Goal: Task Accomplishment & Management: Complete application form

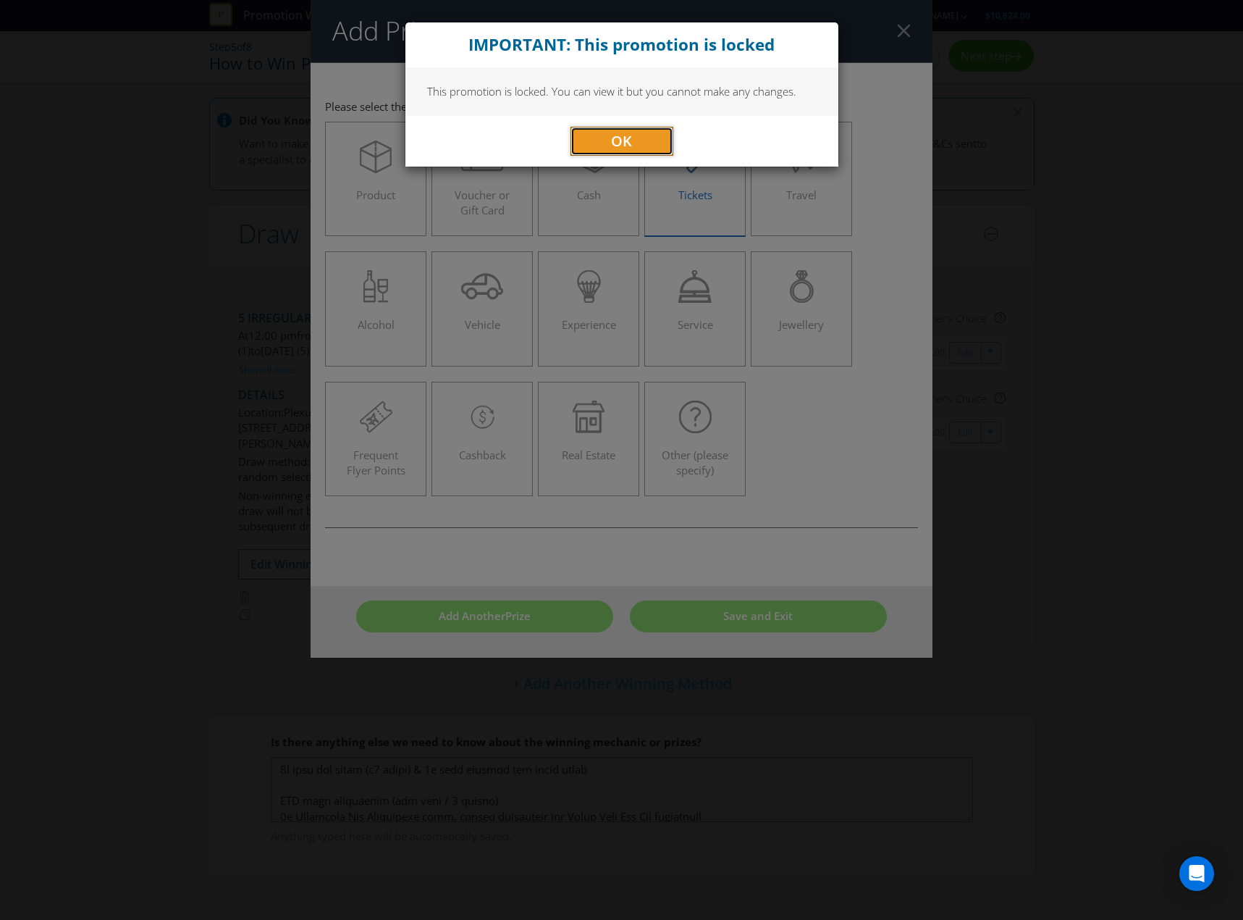
click at [648, 145] on button "OK" at bounding box center [622, 141] width 103 height 29
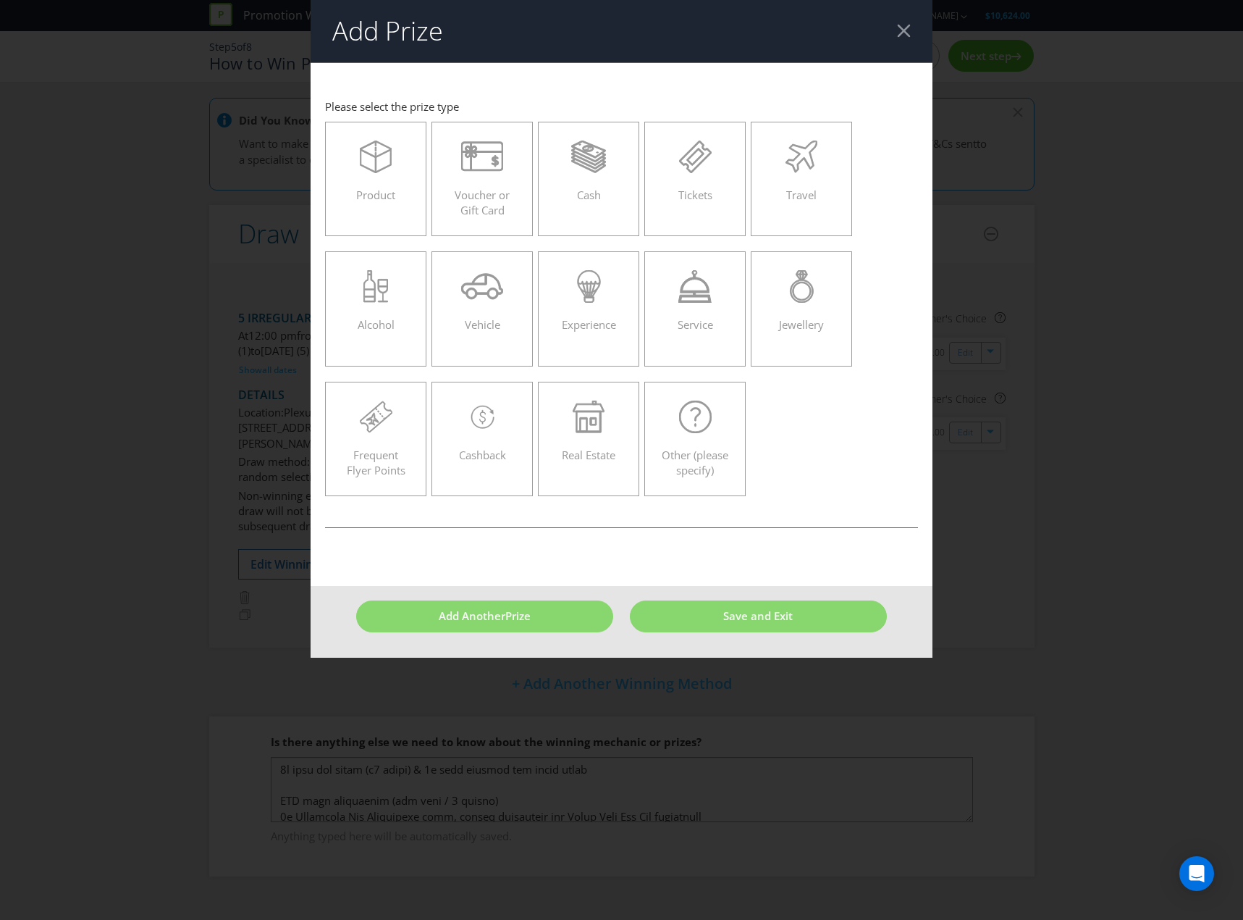
click at [403, 26] on h2 "Add Prize" at bounding box center [387, 31] width 111 height 29
click at [904, 41] on header "Add Prize" at bounding box center [622, 31] width 622 height 62
click at [904, 35] on div at bounding box center [904, 31] width 14 height 14
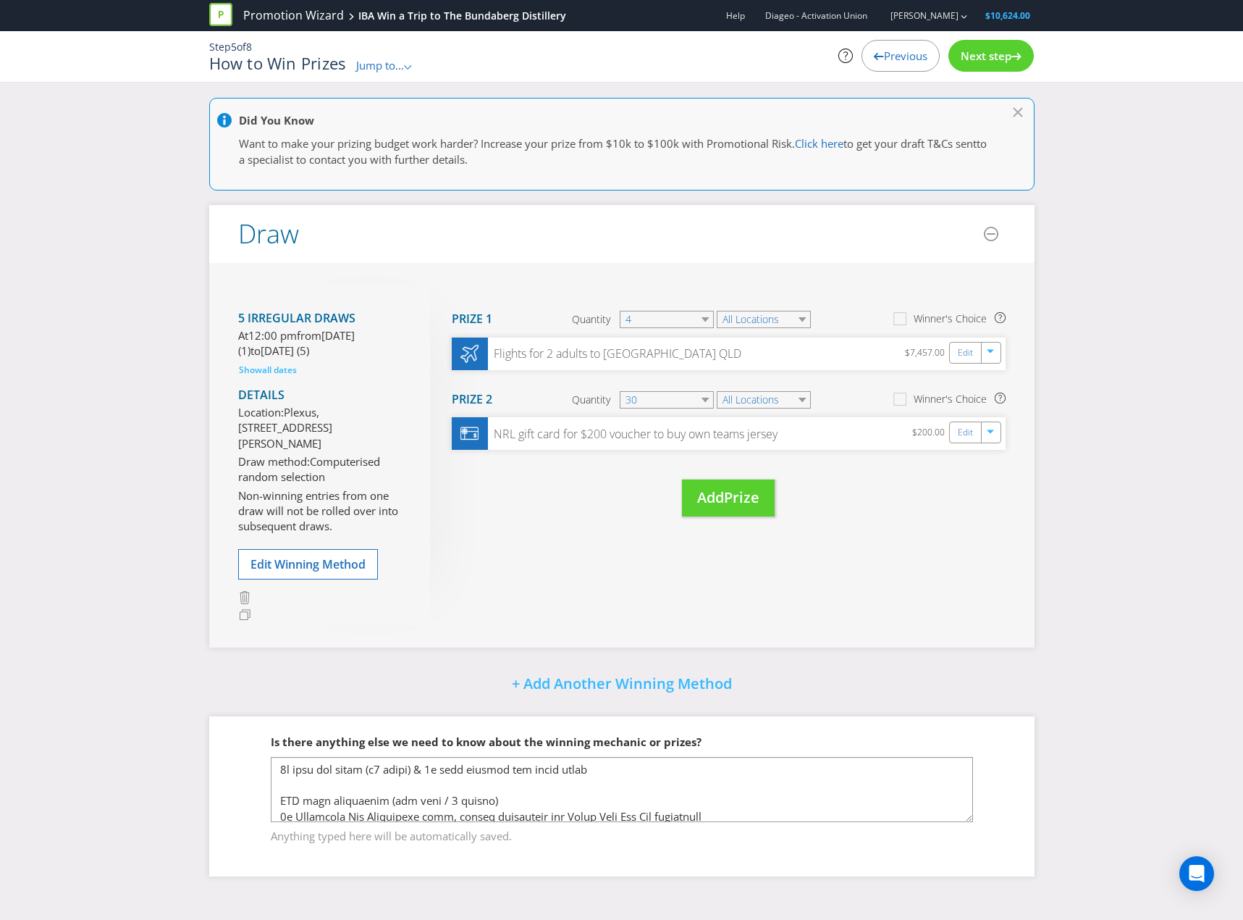
click at [293, 28] on div "Promotion Wizard IBA Win a Trip to The Bundaberg Distillery" at bounding box center [393, 15] width 368 height 31
click at [303, 17] on link "Promotion Wizard" at bounding box center [293, 15] width 101 height 17
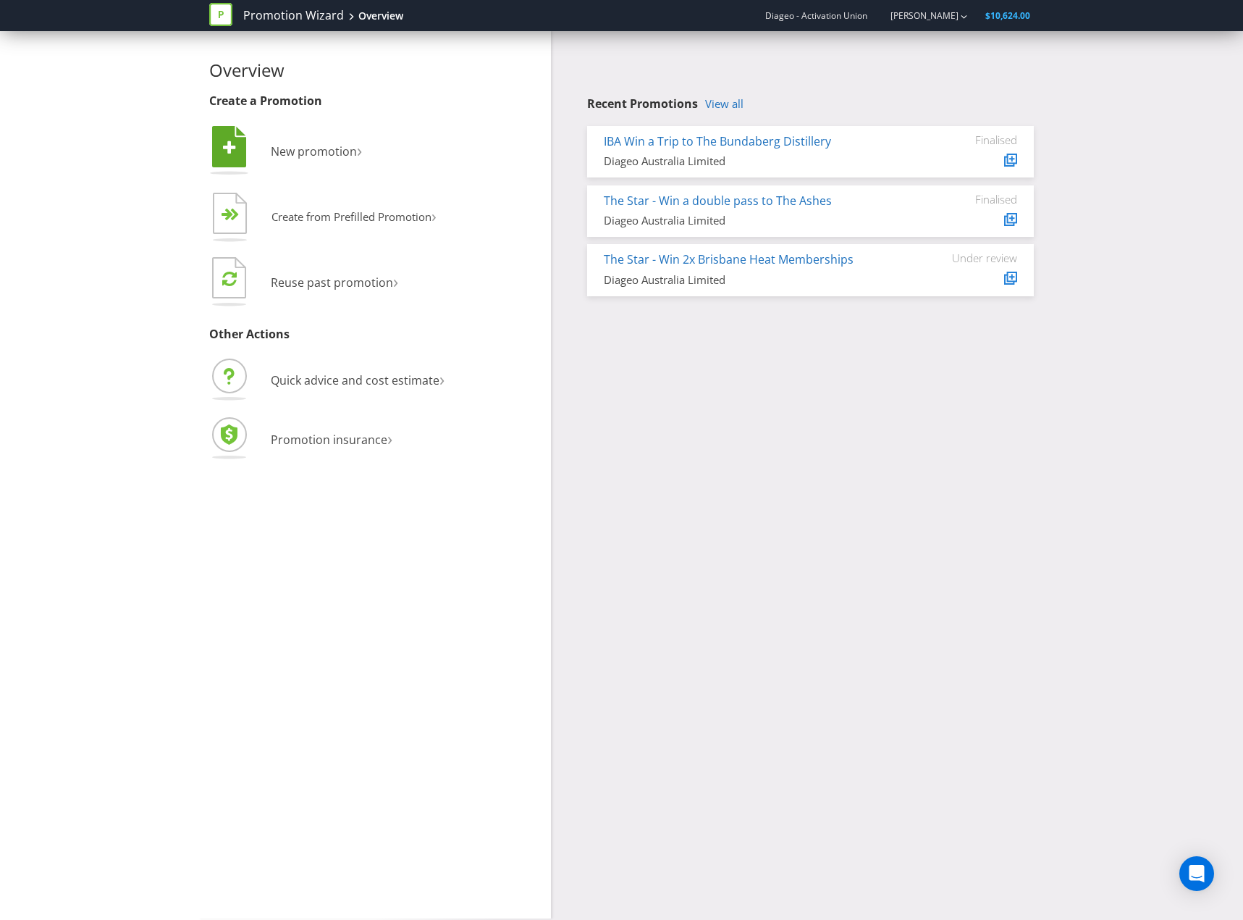
click at [276, 138] on li " New promotion ›" at bounding box center [375, 152] width 332 height 59
click at [290, 157] on span "New promotion" at bounding box center [314, 151] width 86 height 16
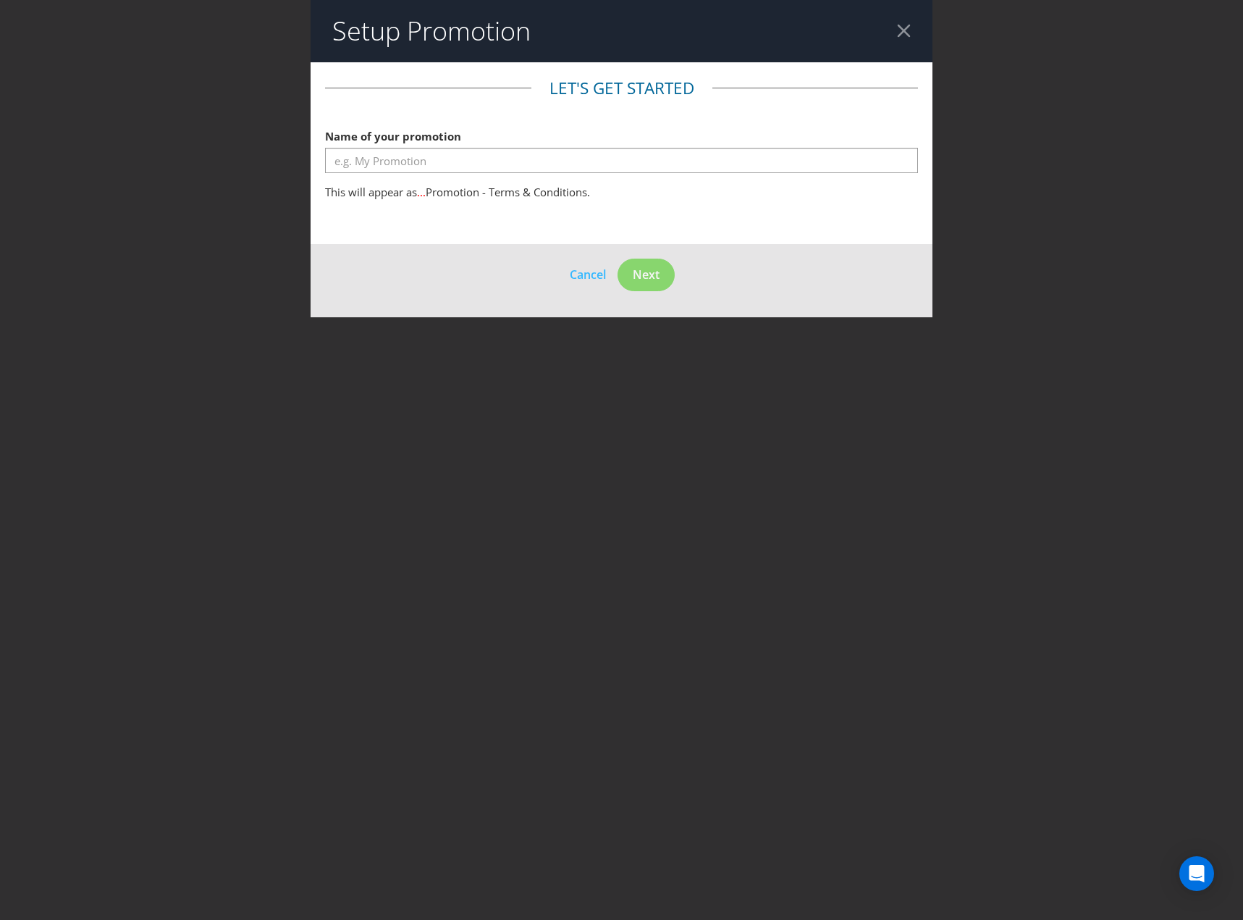
click at [516, 720] on div "Setup Promotion Let's get started Name of your promotion This will appear as ..…" at bounding box center [621, 460] width 1243 height 920
click at [390, 157] on input "text" at bounding box center [621, 160] width 593 height 25
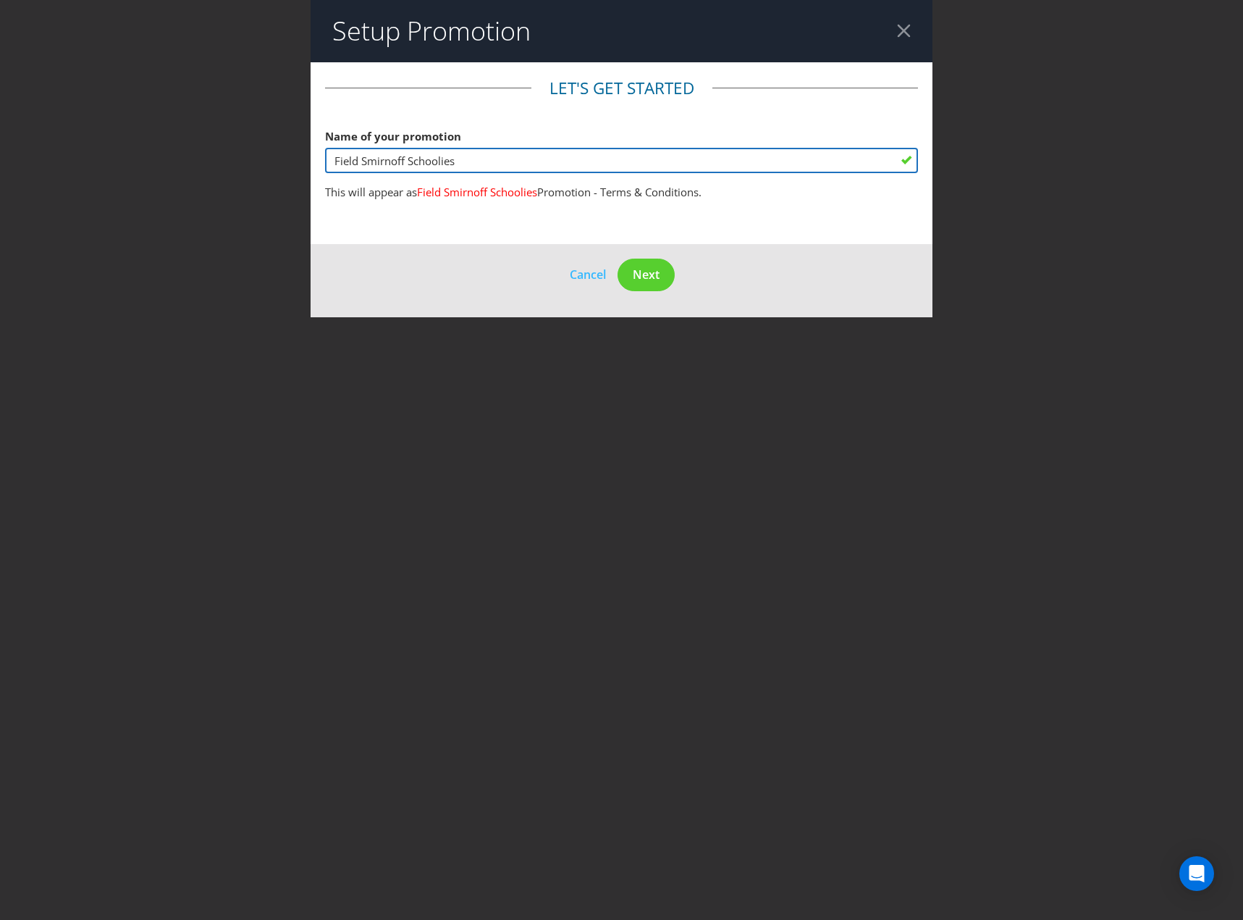
click at [445, 169] on input "Field Smirnoff Schoolies" at bounding box center [621, 160] width 593 height 25
click at [450, 159] on input "Field Smirnoff Schoolies" at bounding box center [621, 160] width 593 height 25
drag, startPoint x: 450, startPoint y: 159, endPoint x: 472, endPoint y: 155, distance: 22.9
click at [472, 155] on input "Field Smirnoff Schoolies" at bounding box center [621, 160] width 593 height 25
click at [469, 159] on input "Field Smirnoff Schoolies" at bounding box center [621, 160] width 593 height 25
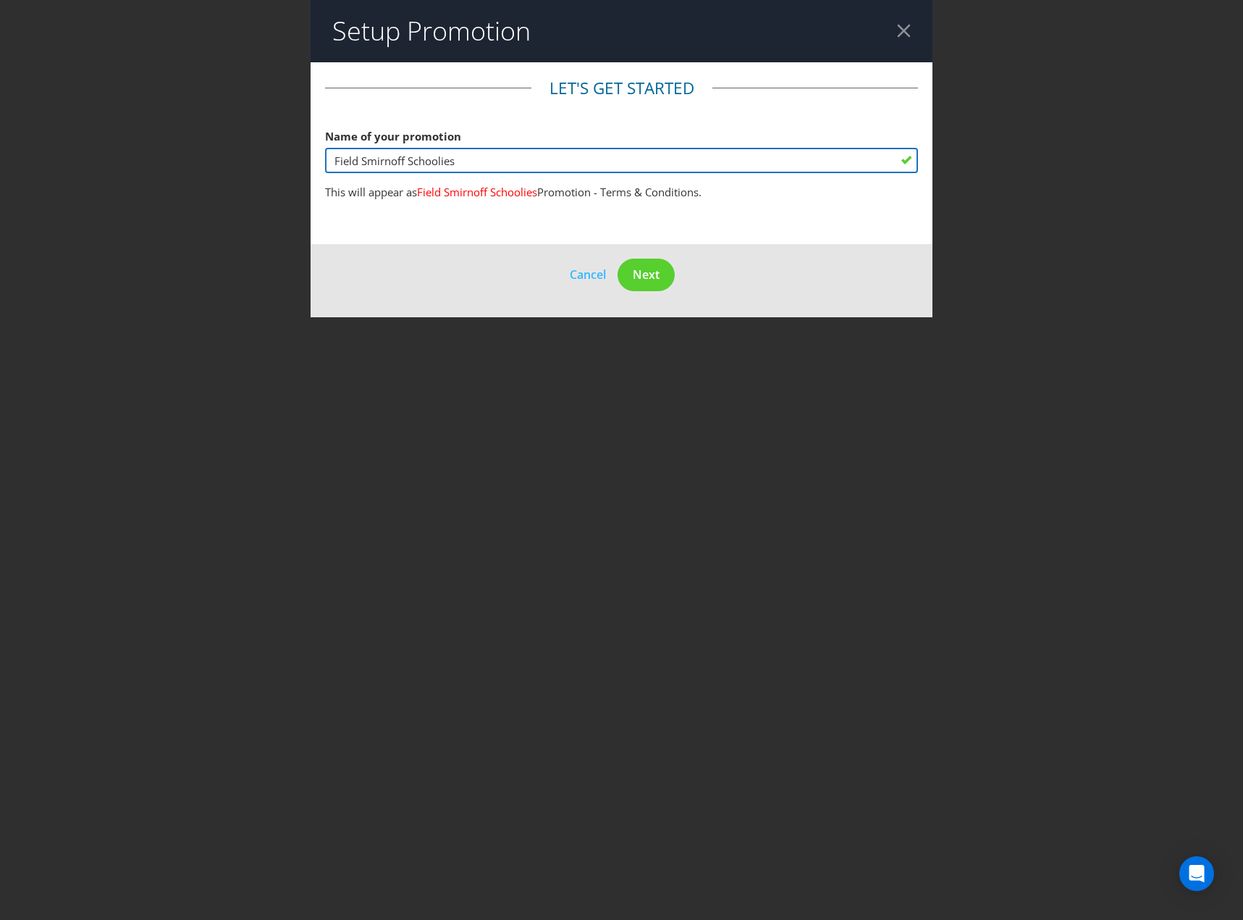
click at [411, 161] on input "Field Smirnoff Schoolies" at bounding box center [621, 160] width 593 height 25
click at [512, 159] on input "Field Smirnoff Crush Schoolies" at bounding box center [621, 160] width 593 height 25
type input "Field Smirnoff Crush Schoolies"
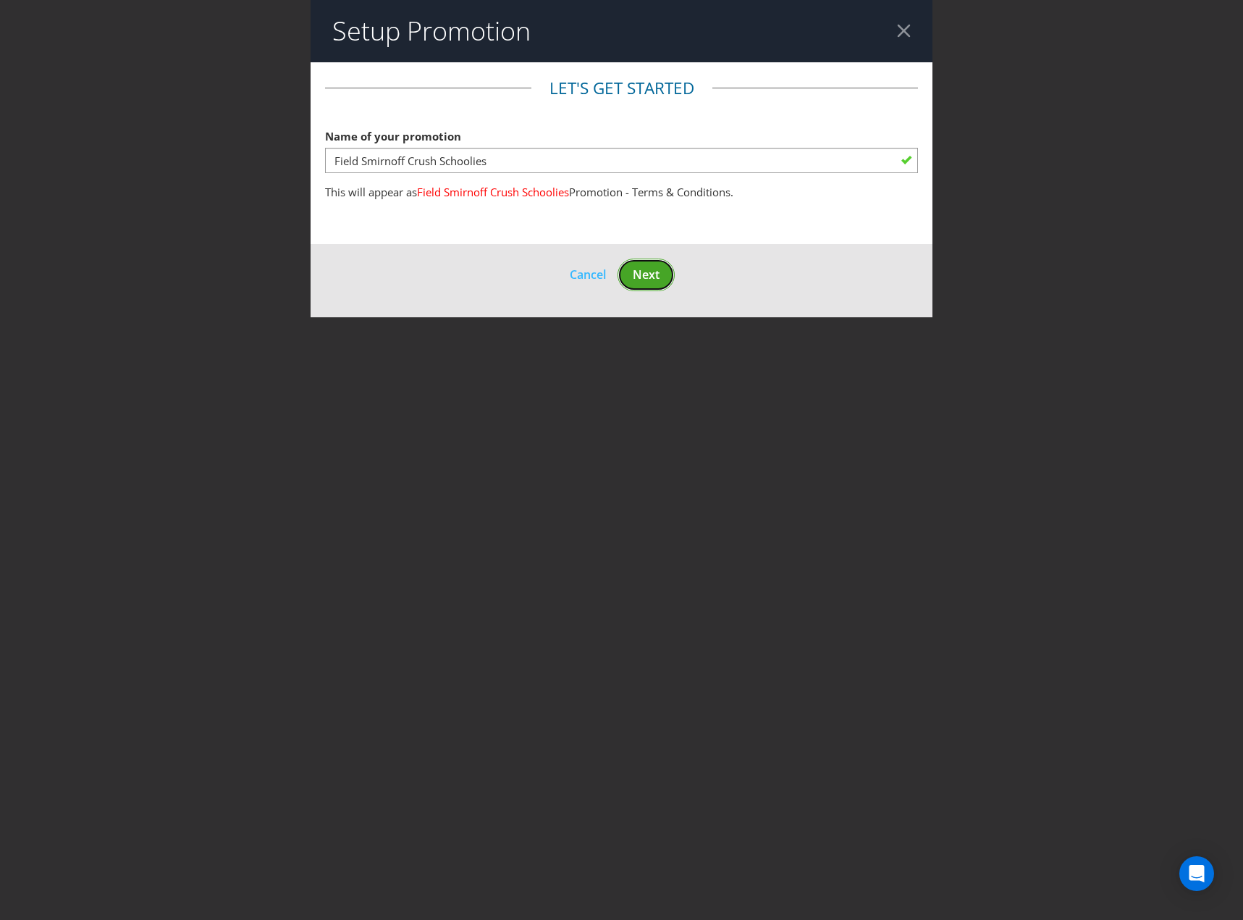
click at [657, 278] on span "Next" at bounding box center [646, 274] width 27 height 16
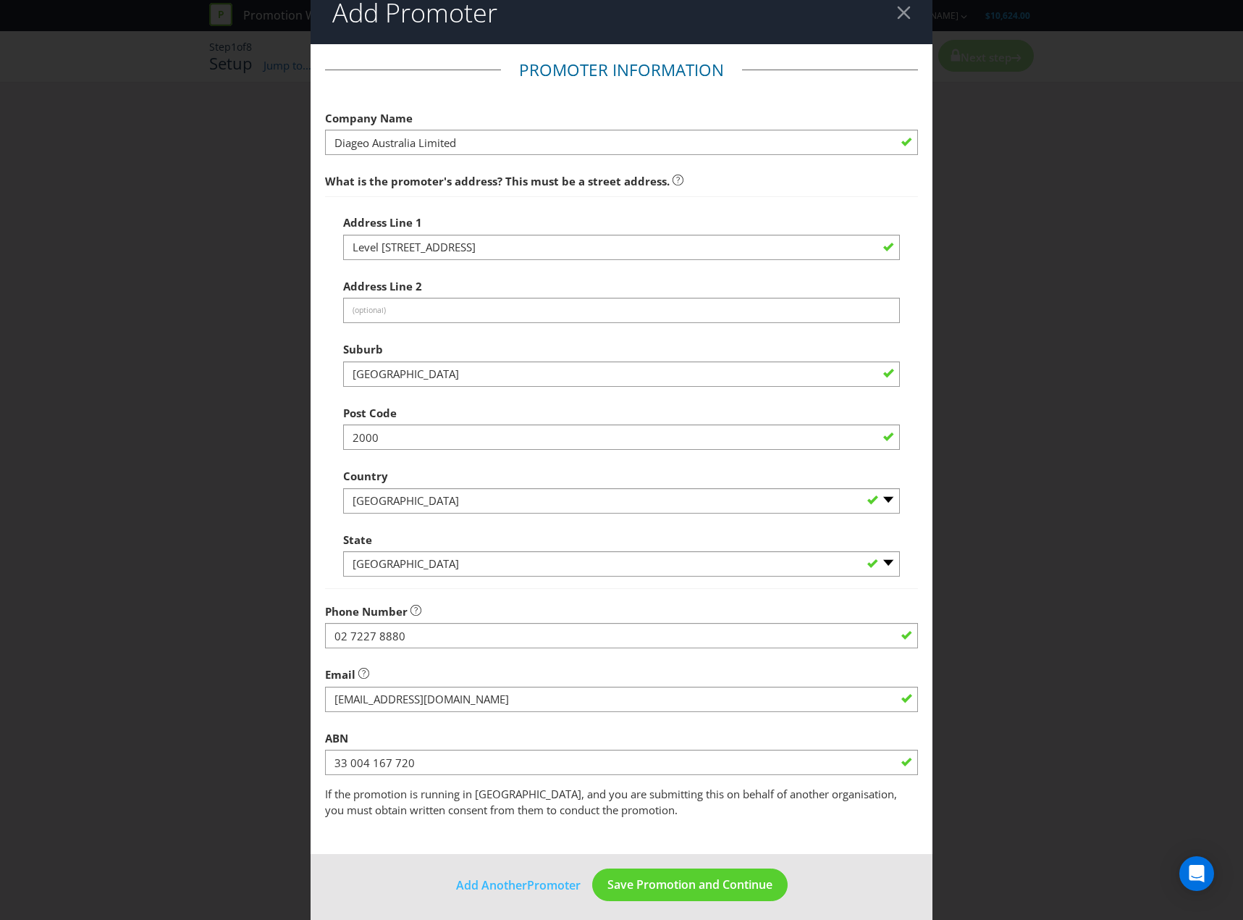
scroll to position [25, 0]
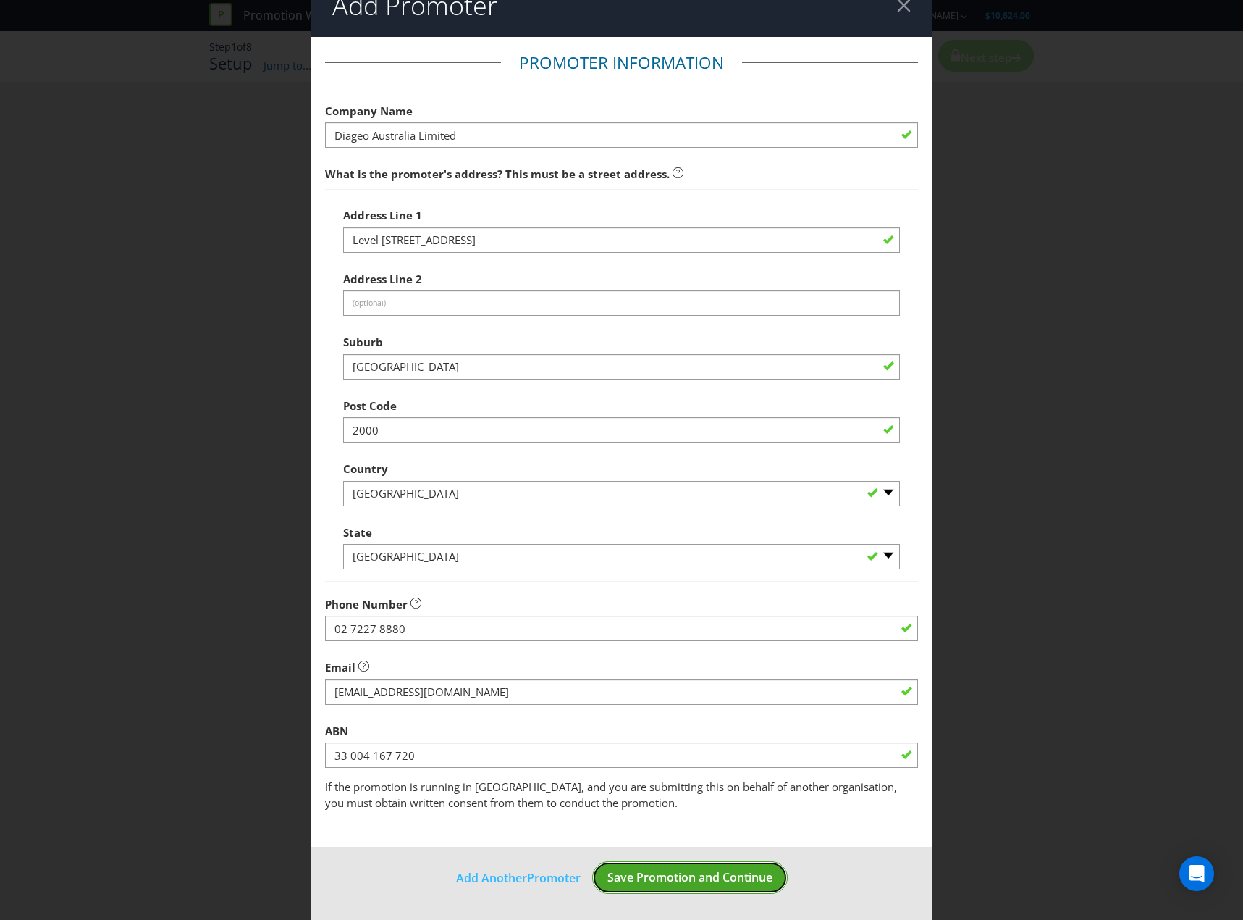
click at [739, 863] on button "Save Promotion and Continue" at bounding box center [690, 877] width 196 height 33
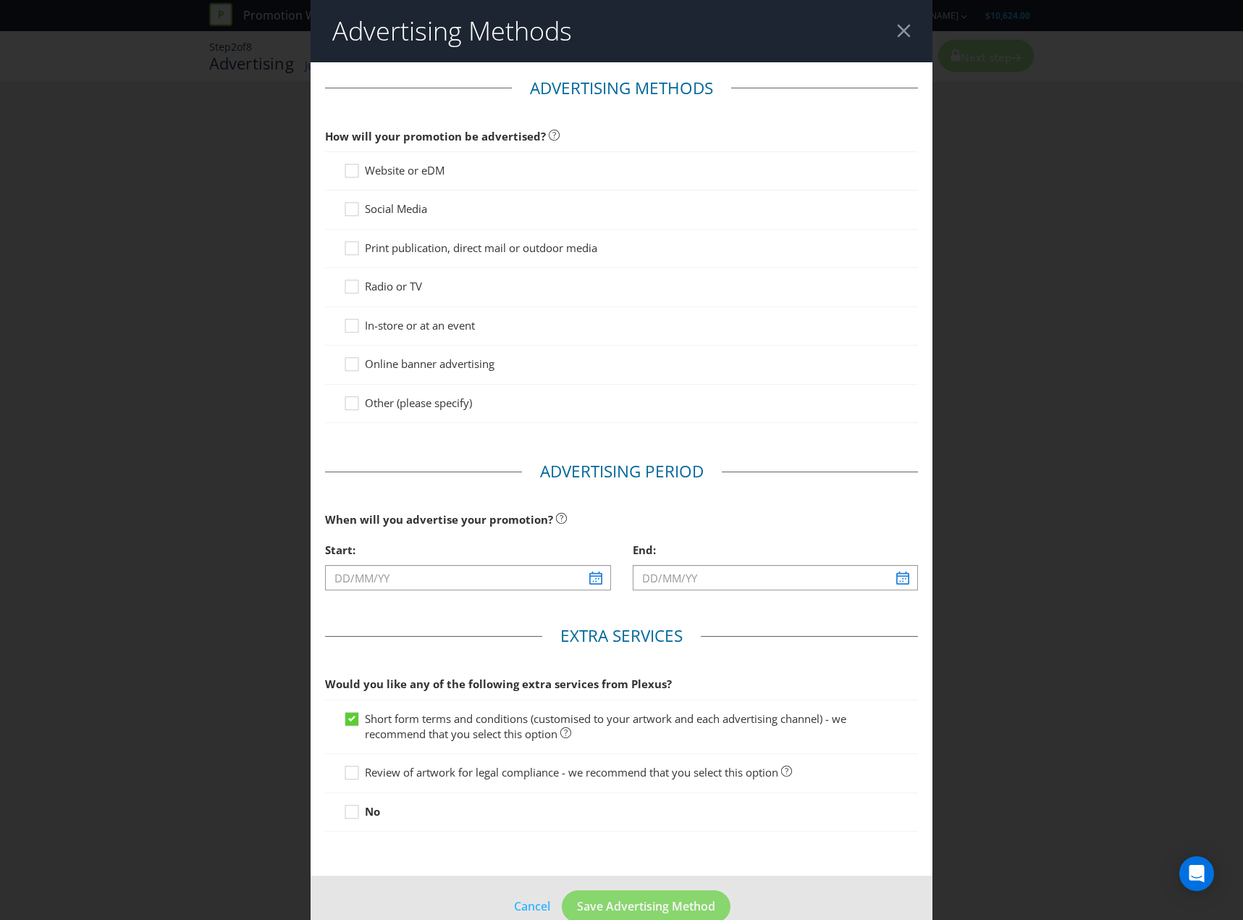
click at [382, 214] on span "Social Media" at bounding box center [396, 208] width 62 height 14
click at [0, 0] on input "Social Media" at bounding box center [0, 0] width 0 height 0
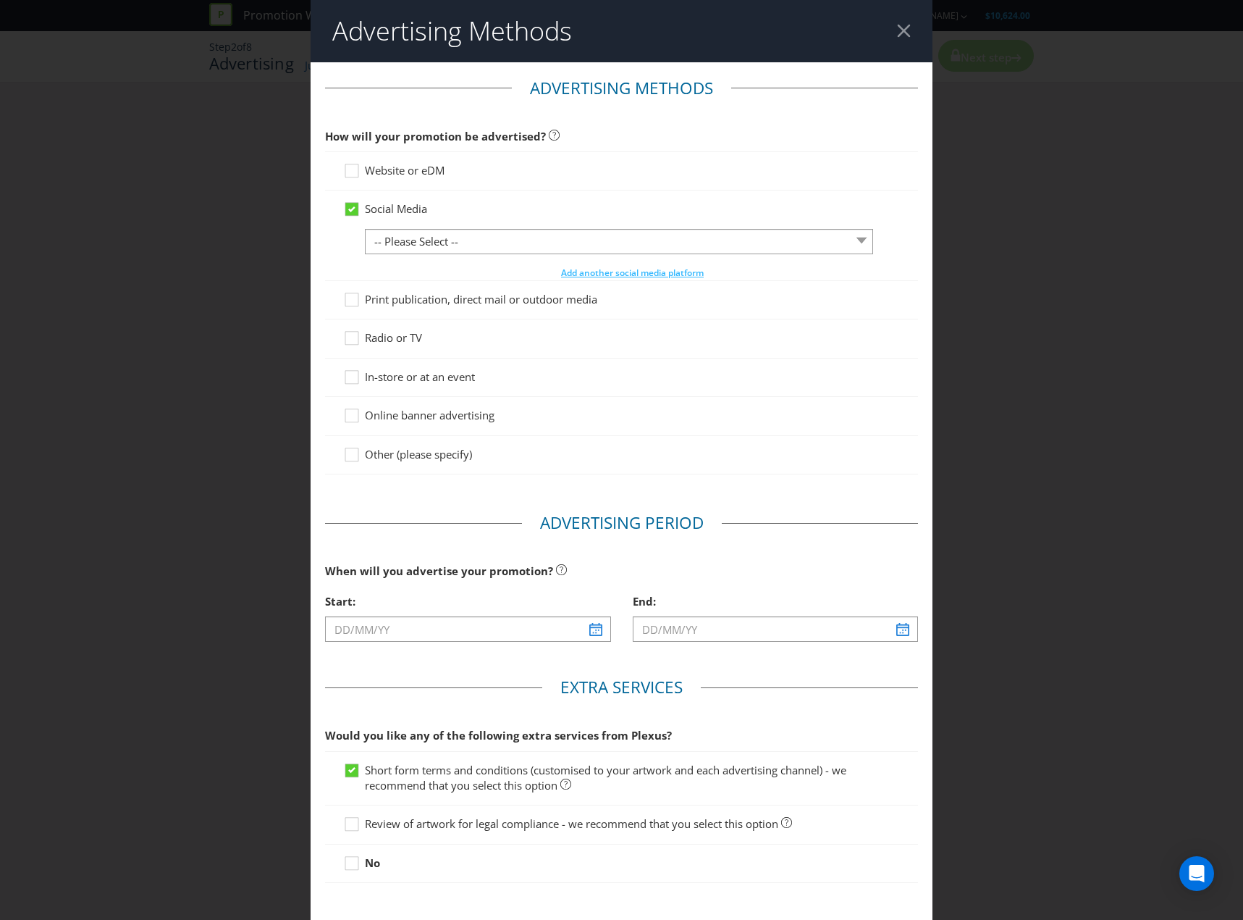
click at [594, 227] on div "Social Media -- Please Select -- Facebook X Instagram Snapchat LinkedIn Pintere…" at bounding box center [621, 240] width 557 height 78
click at [593, 246] on select "-- Please Select -- Facebook X Instagram Snapchat LinkedIn Pinterest Tumblr You…" at bounding box center [619, 241] width 508 height 25
select select "FACEBOOK"
click at [365, 229] on select "-- Please Select -- Facebook X Instagram Snapchat LinkedIn Pinterest Tumblr You…" at bounding box center [619, 241] width 508 height 25
click at [592, 269] on span "Add another social media platform" at bounding box center [632, 272] width 143 height 12
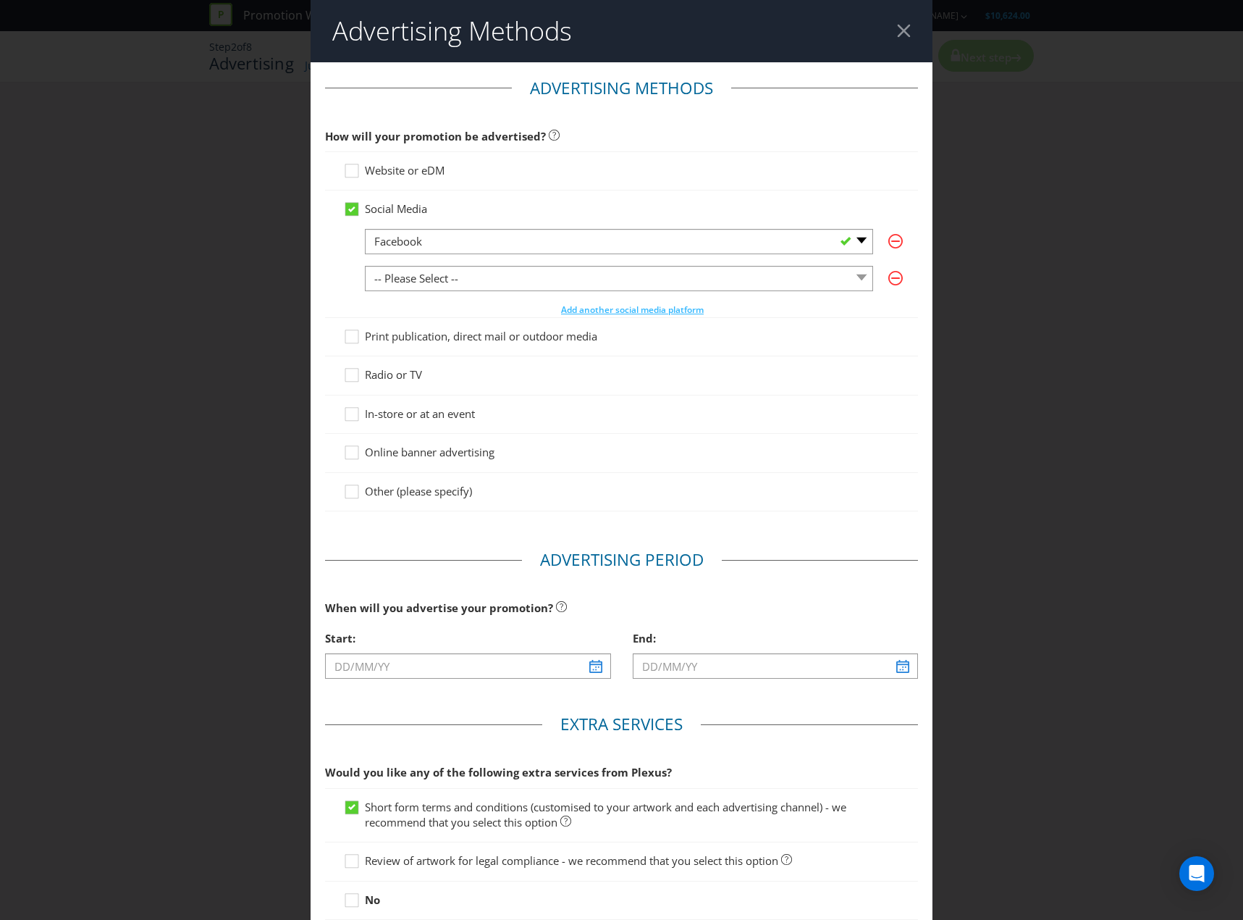
click at [577, 291] on div at bounding box center [619, 290] width 508 height 1
click at [559, 272] on select "-- Please Select -- Facebook X Instagram Snapchat LinkedIn Pinterest Tumblr You…" at bounding box center [619, 278] width 508 height 25
select select "INSTAGRAM"
click at [365, 266] on select "-- Please Select -- Facebook X Instagram Snapchat LinkedIn Pinterest Tumblr You…" at bounding box center [619, 278] width 508 height 25
click at [403, 413] on span "In-store or at an event" at bounding box center [420, 413] width 110 height 14
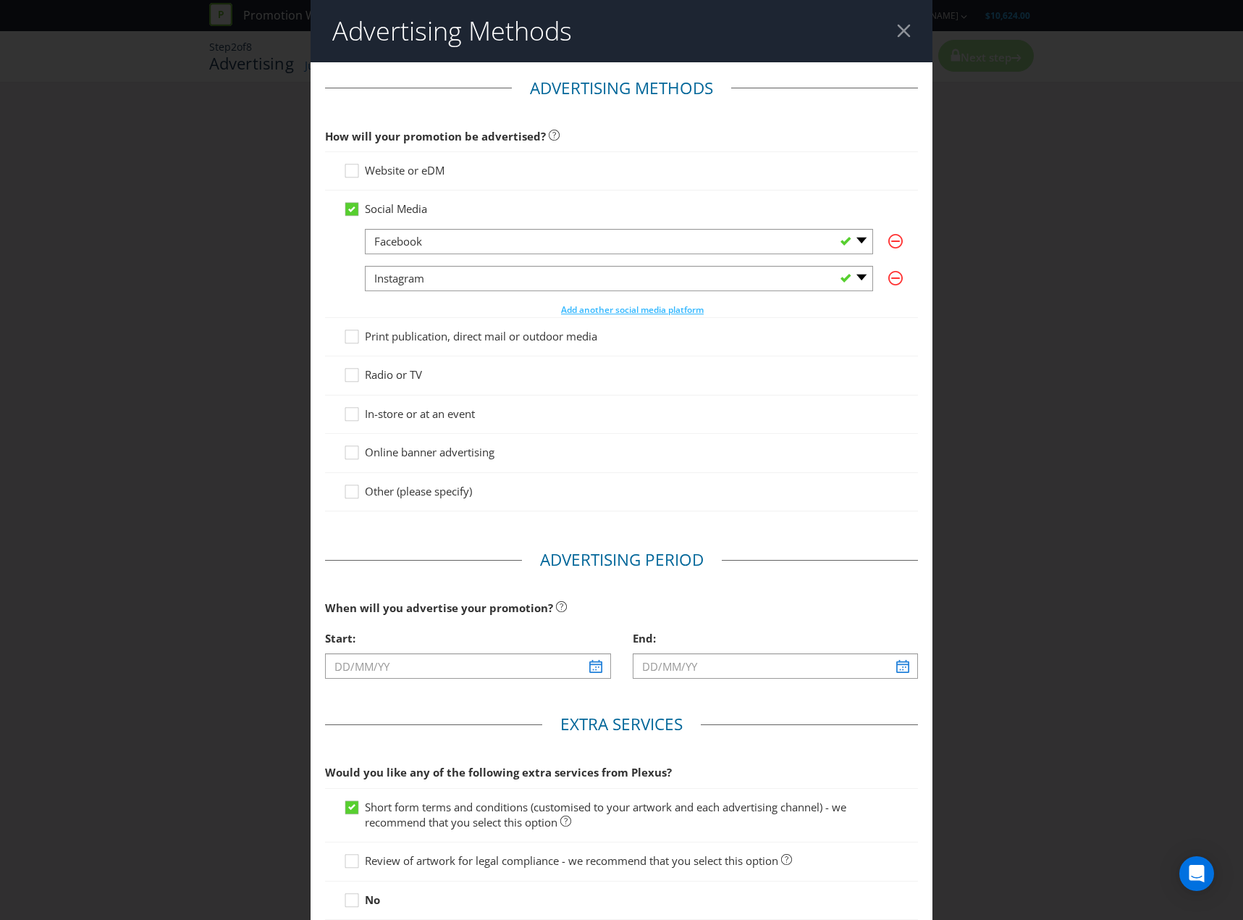
click at [0, 0] on input "In-store or at an event" at bounding box center [0, 0] width 0 height 0
click at [427, 664] on input "text" at bounding box center [467, 665] width 285 height 25
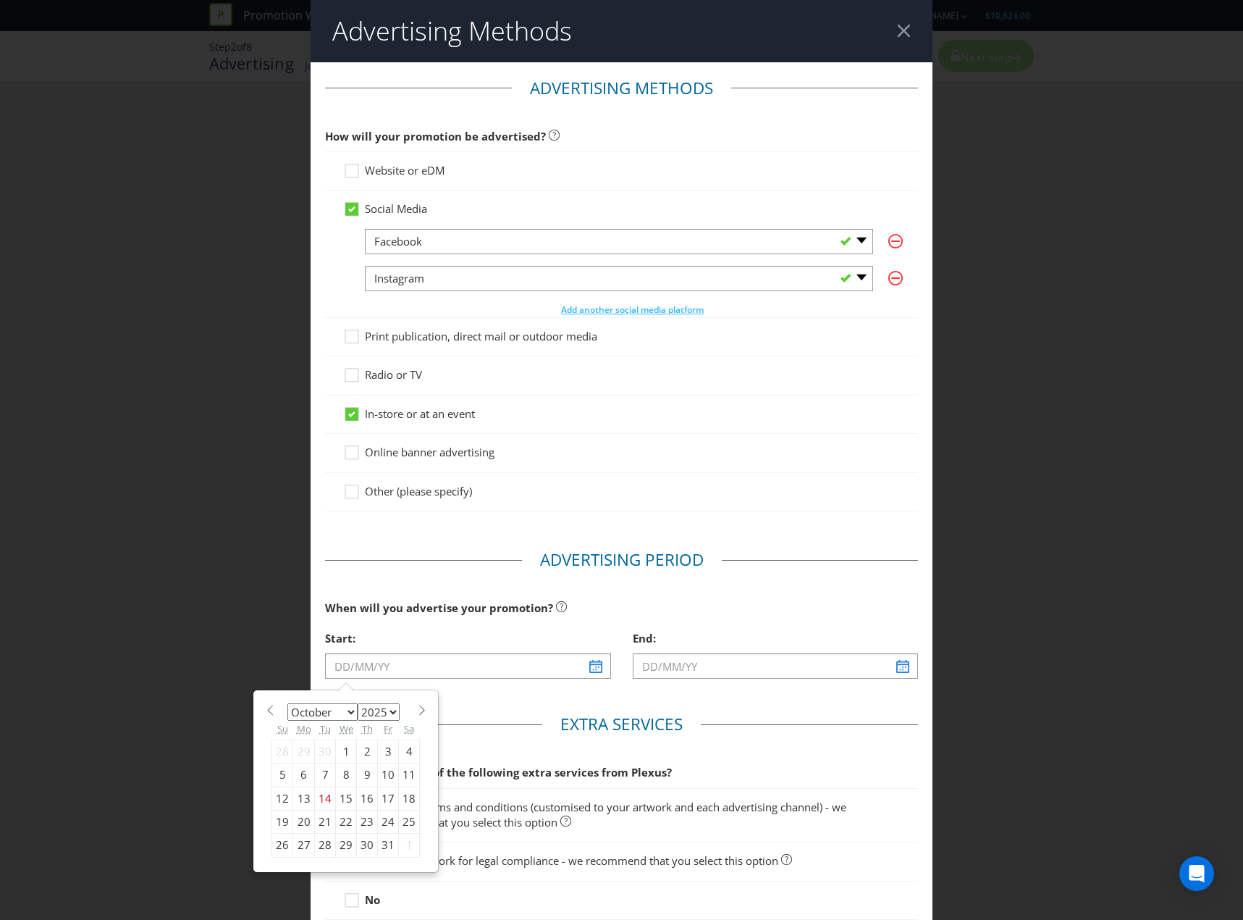
click at [353, 714] on select "January February March April May June July August September October November De…" at bounding box center [322, 711] width 70 height 17
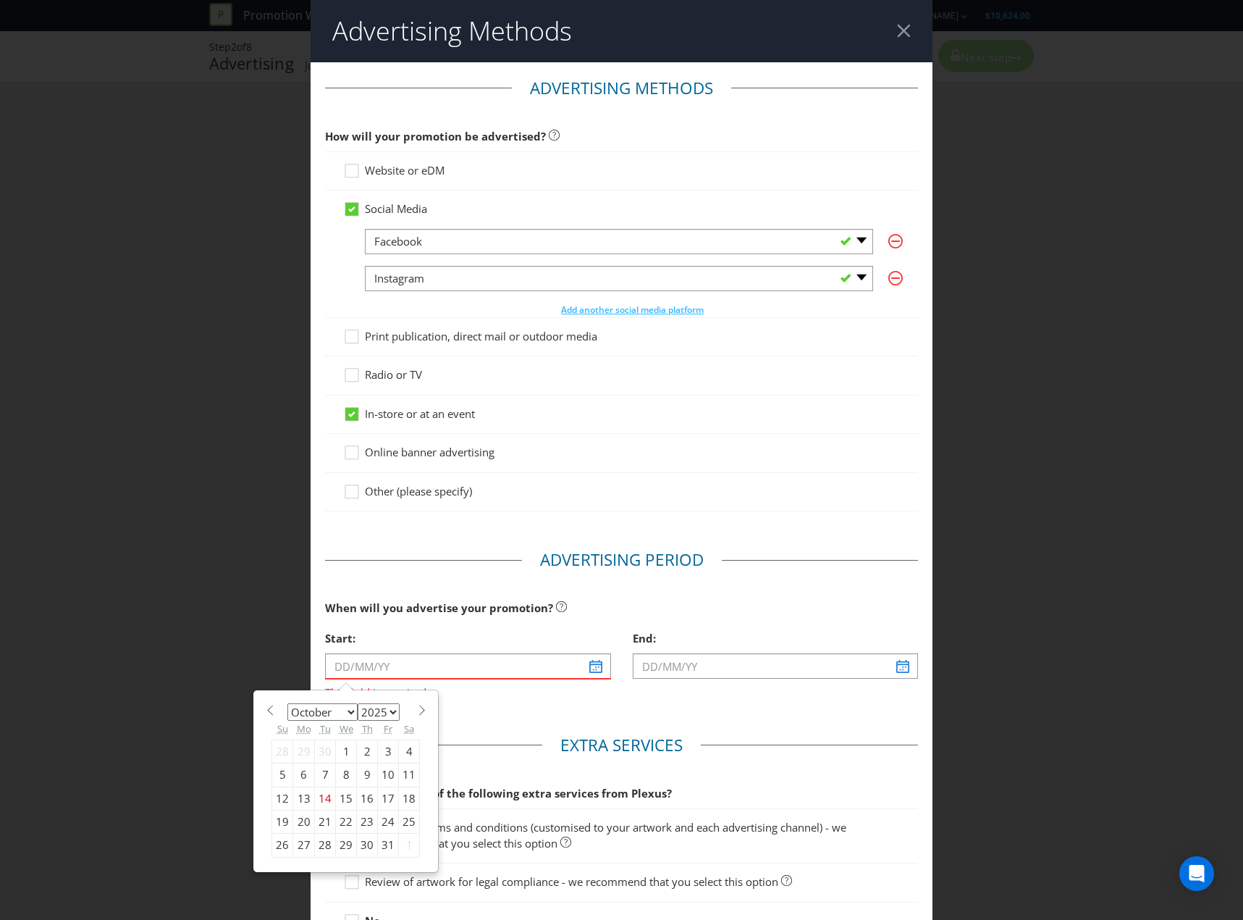
select select "10"
click at [287, 703] on select "January February March April May June July August September October November De…" at bounding box center [322, 711] width 70 height 17
click at [307, 816] on div "17" at bounding box center [304, 821] width 22 height 23
type input "[DATE]"
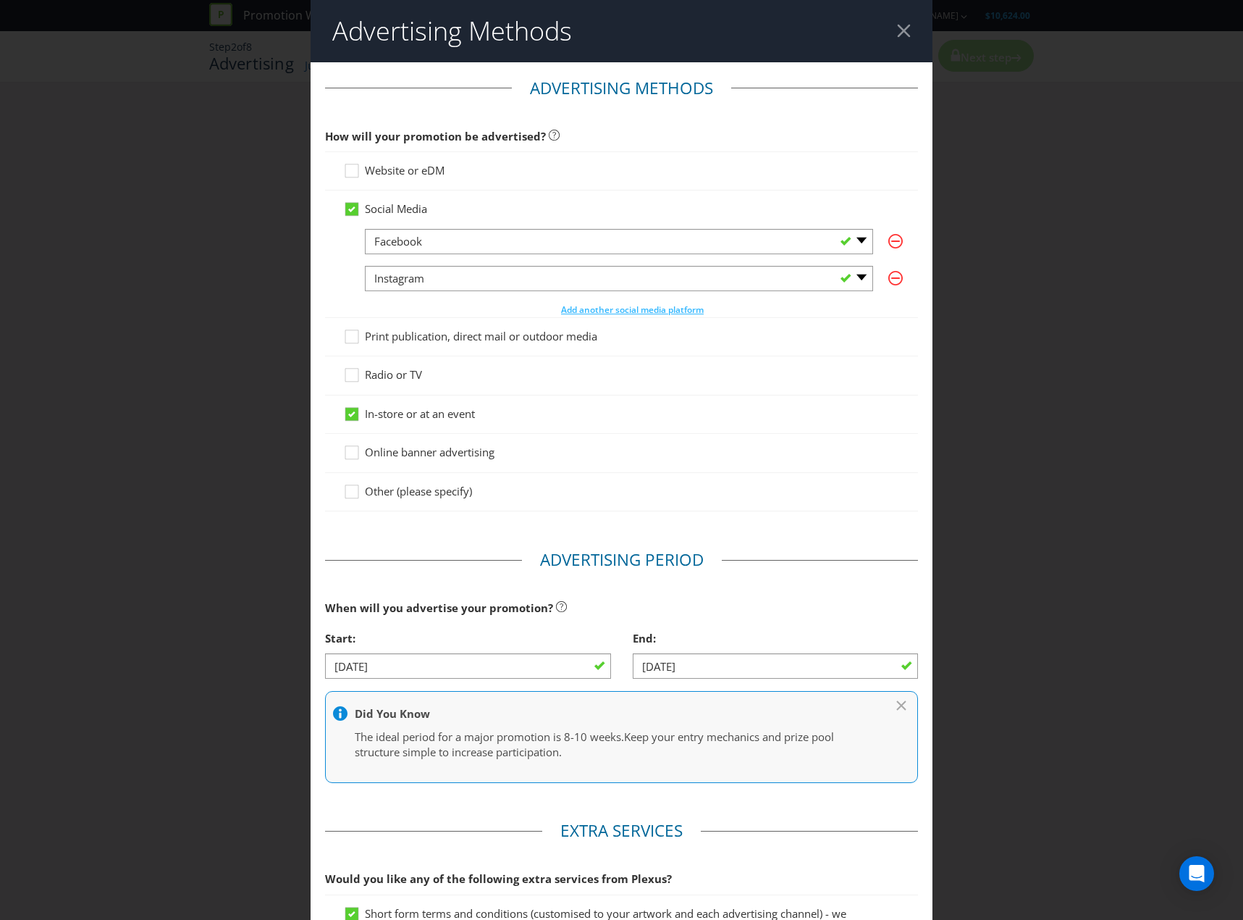
scroll to position [224, 0]
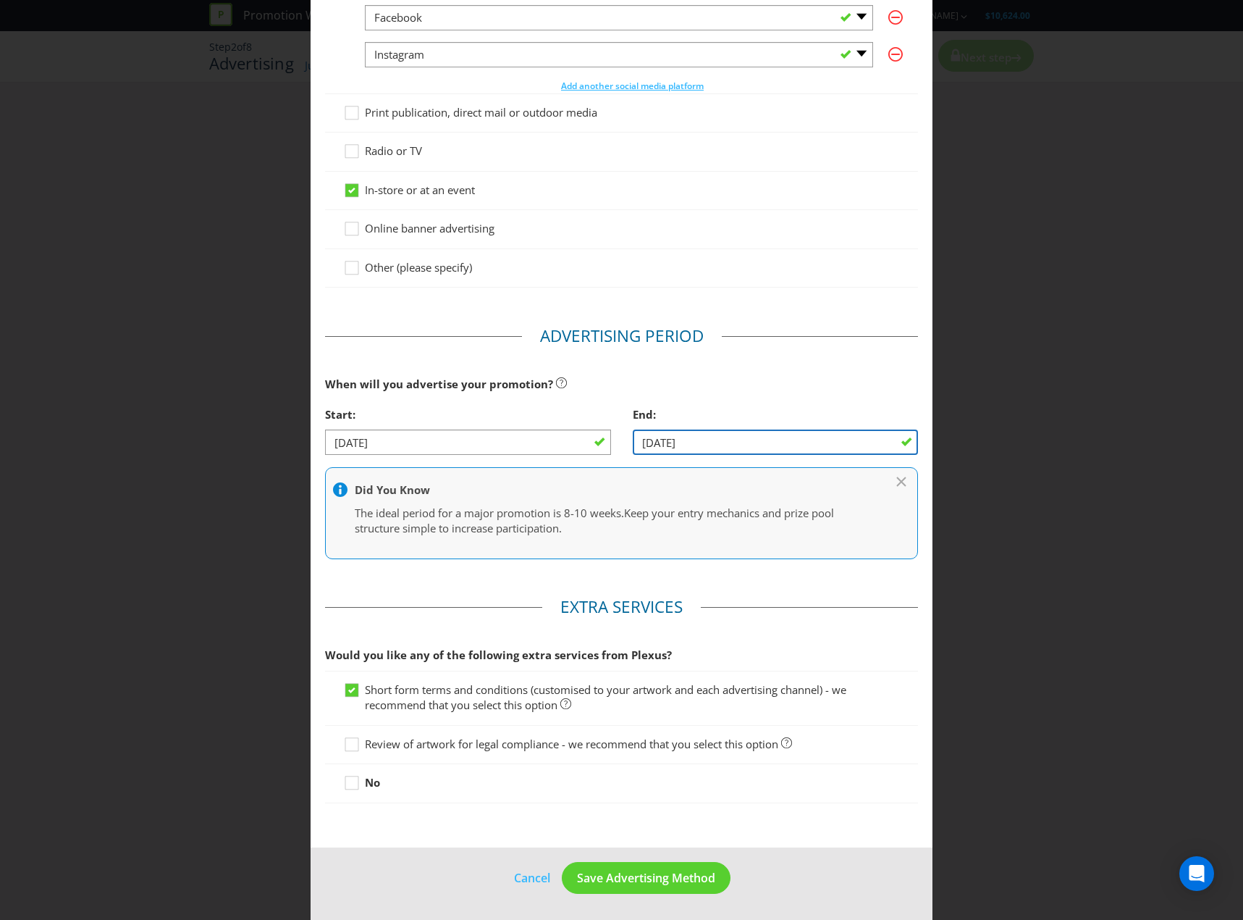
click at [708, 438] on input "[DATE]" at bounding box center [775, 441] width 285 height 25
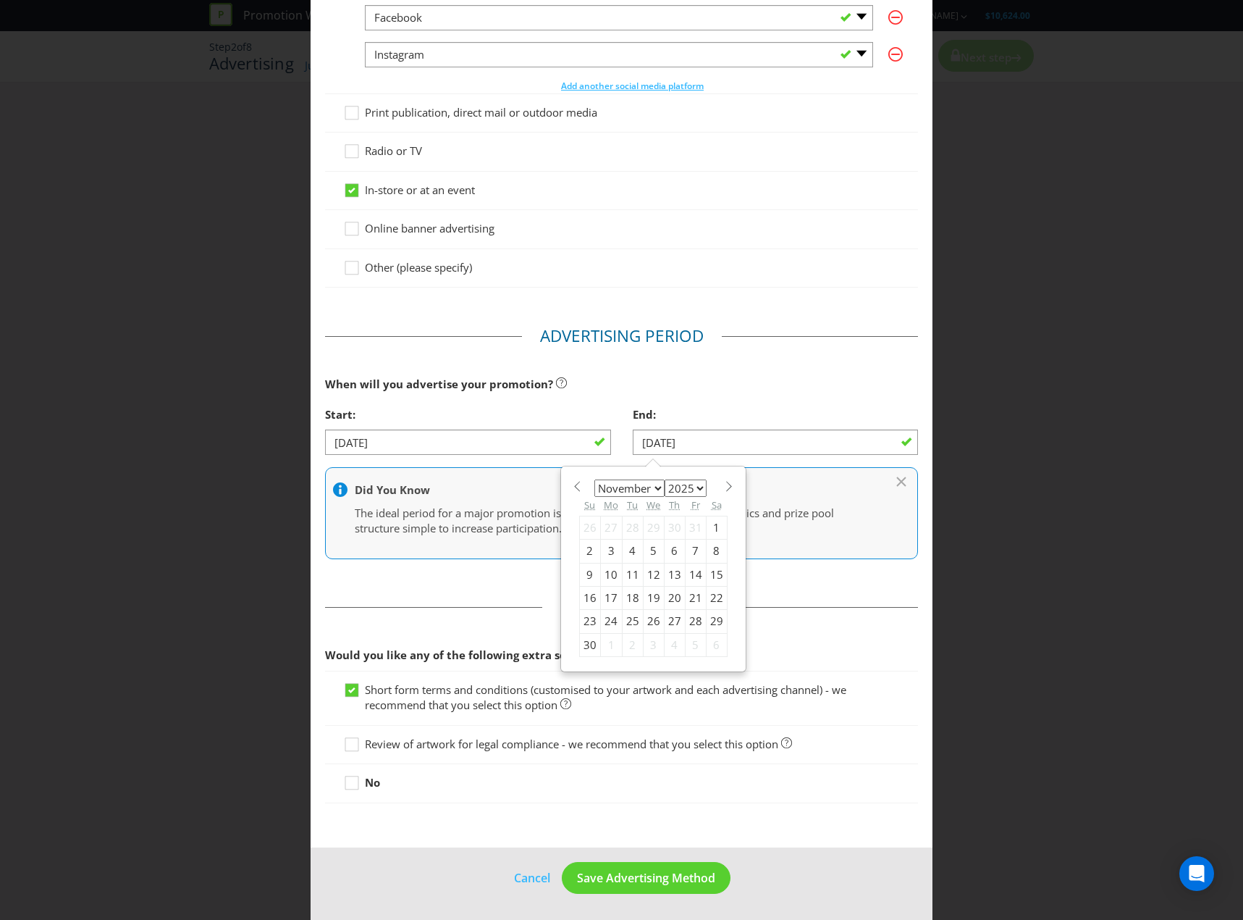
click at [724, 484] on span at bounding box center [729, 486] width 11 height 11
select select "11"
click at [864, 444] on input "[DATE]" at bounding box center [775, 441] width 285 height 25
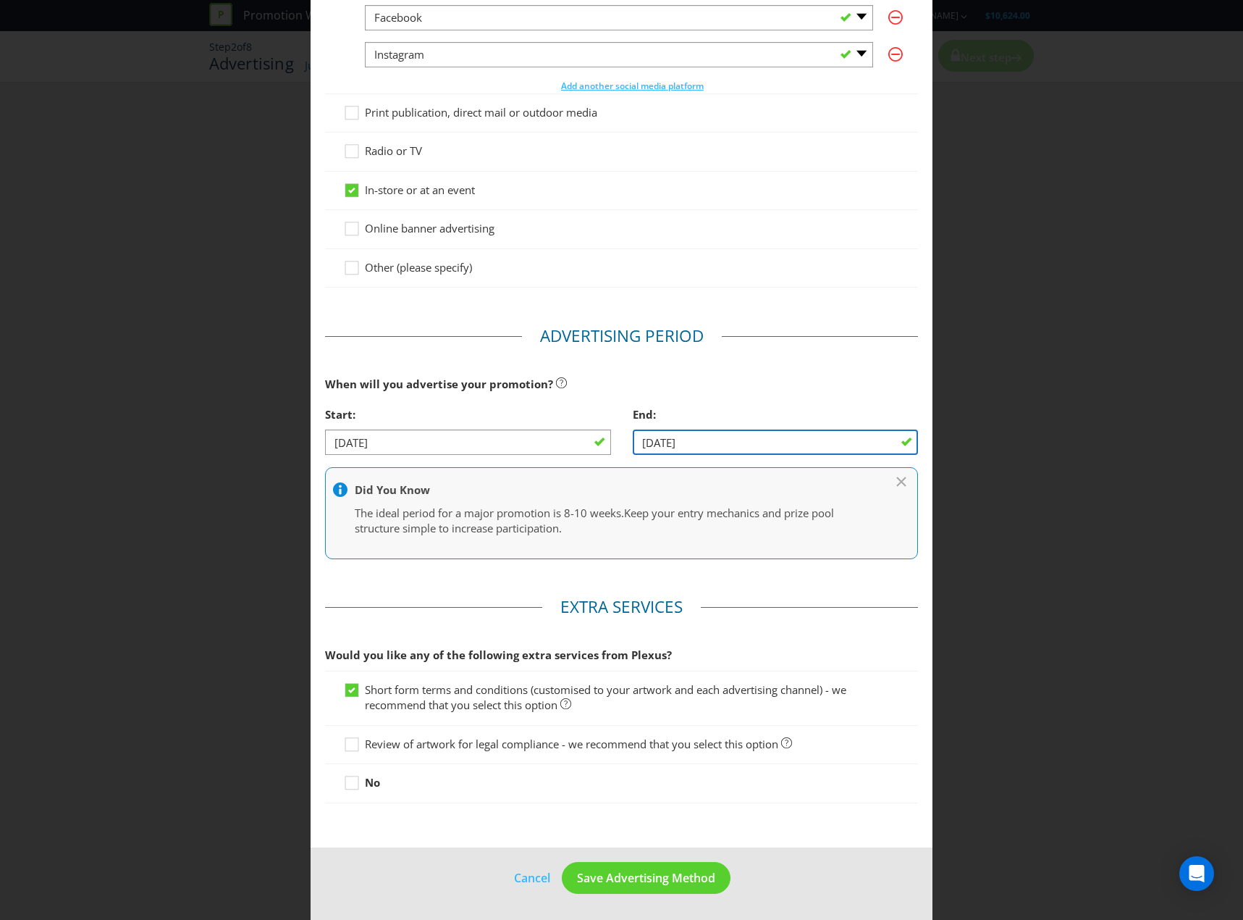
click at [889, 431] on input "[DATE]" at bounding box center [775, 441] width 285 height 25
click at [876, 440] on input "[DATE]" at bounding box center [775, 441] width 285 height 25
click at [761, 449] on input "[DATE]" at bounding box center [775, 441] width 285 height 25
click at [692, 448] on input "[DATE]" at bounding box center [775, 441] width 285 height 25
click at [652, 440] on input "[DATE]" at bounding box center [775, 441] width 285 height 25
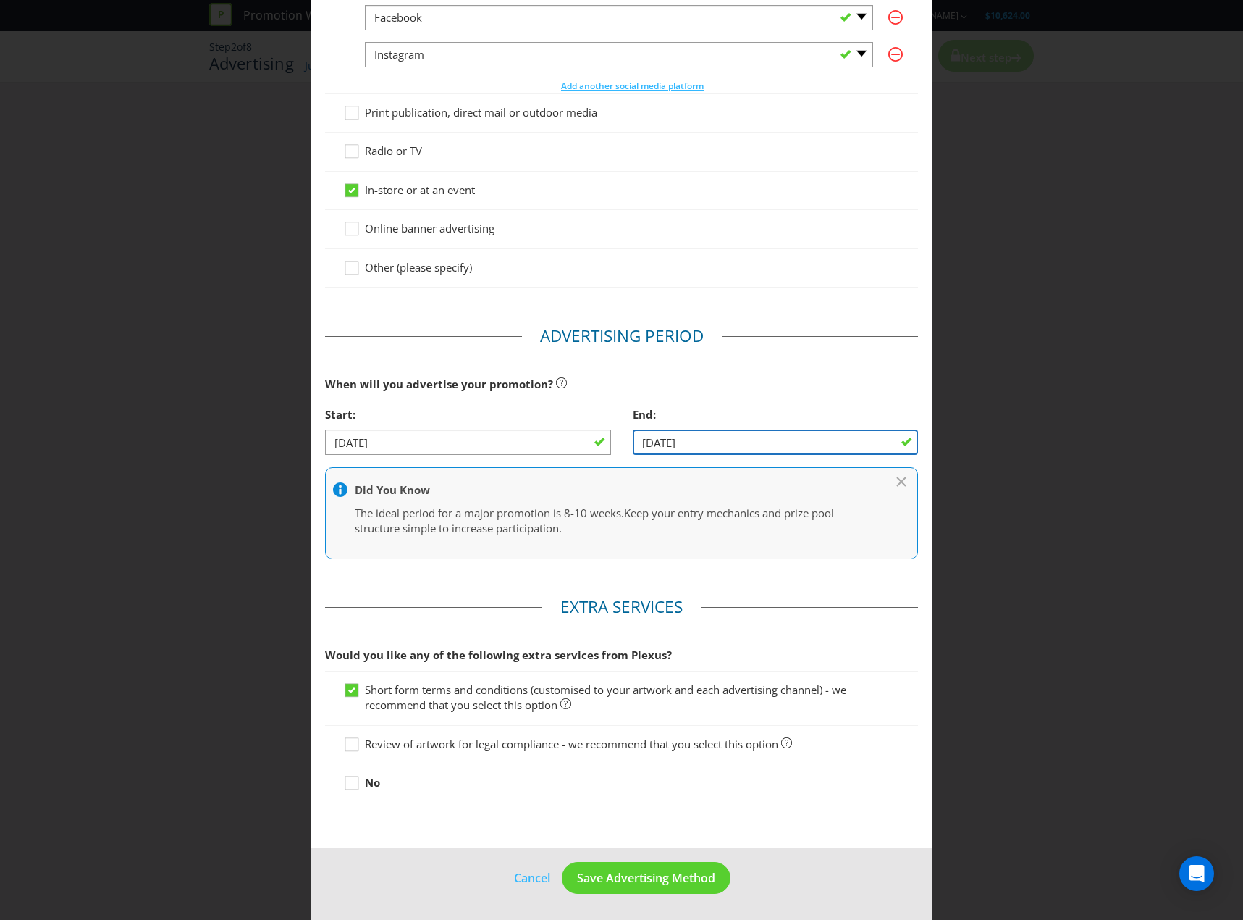
click at [663, 440] on input "[DATE]" at bounding box center [775, 441] width 285 height 25
click at [679, 443] on input "[DATE]" at bounding box center [775, 441] width 285 height 25
click at [900, 444] on input "[DATE]" at bounding box center [775, 441] width 285 height 25
drag, startPoint x: 859, startPoint y: 442, endPoint x: 487, endPoint y: 437, distance: 371.5
click at [487, 437] on div "Start: [DATE] End: [DATE]" at bounding box center [621, 433] width 615 height 67
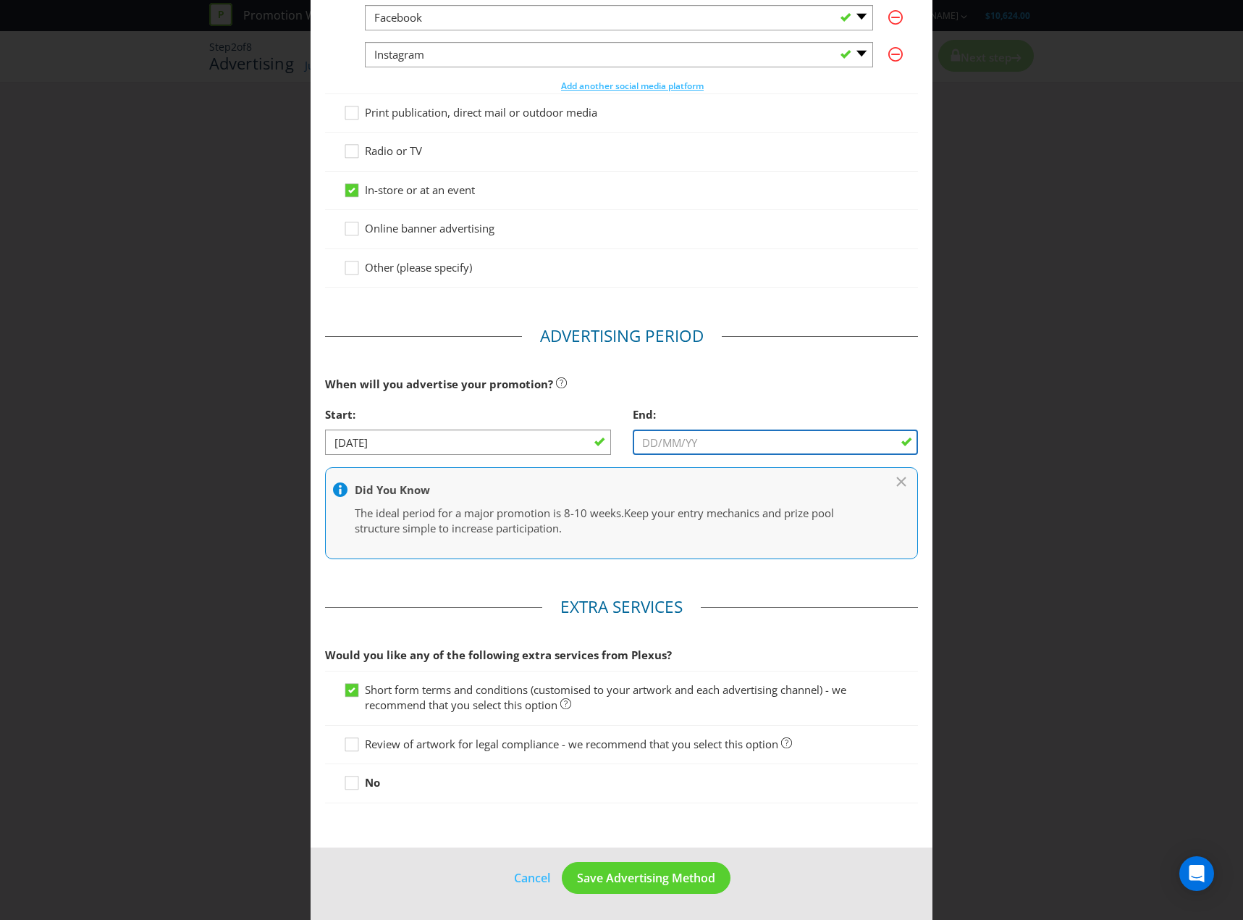
scroll to position [138, 0]
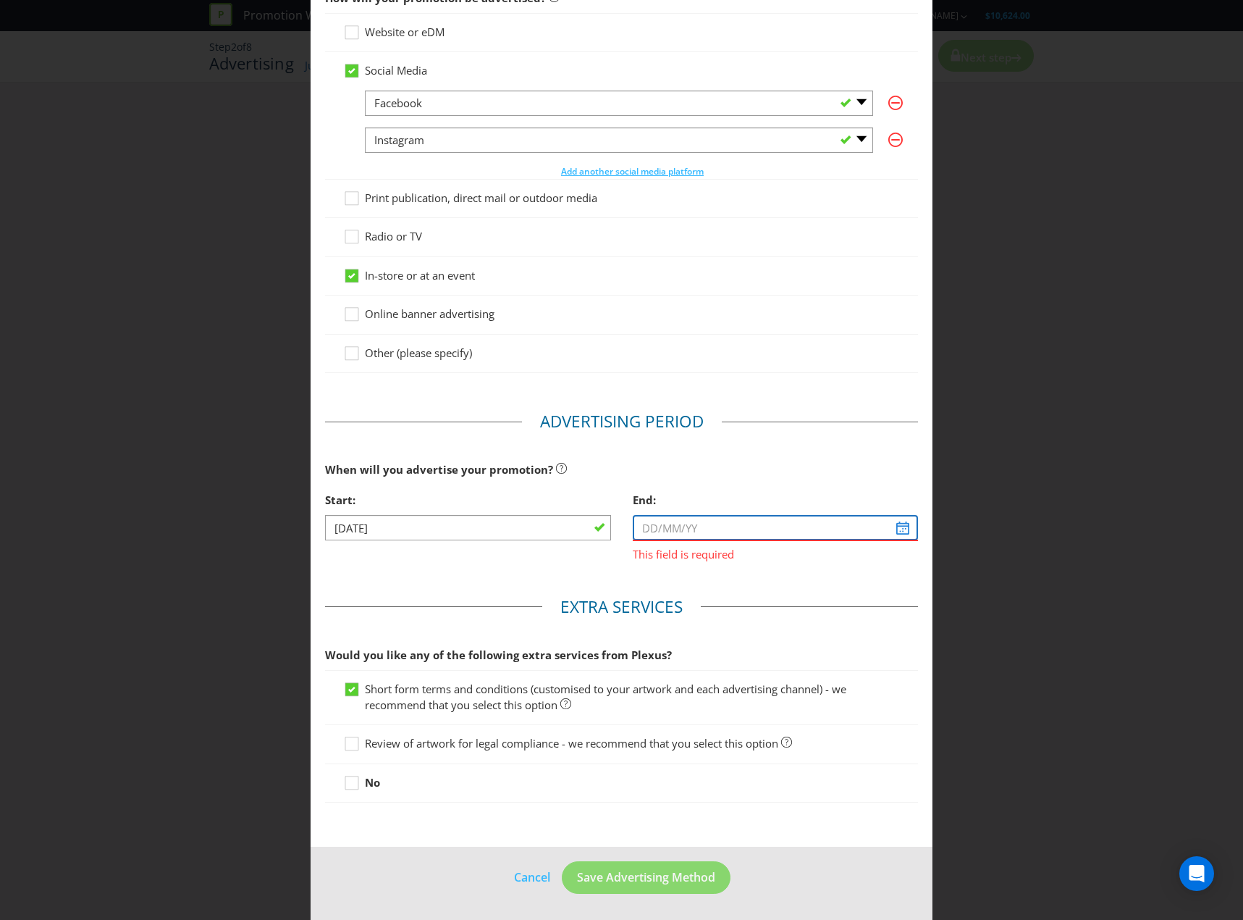
click at [891, 527] on input "text" at bounding box center [775, 527] width 285 height 25
click at [663, 555] on span "This field is required" at bounding box center [775, 551] width 285 height 21
click at [902, 527] on input "text" at bounding box center [775, 527] width 285 height 25
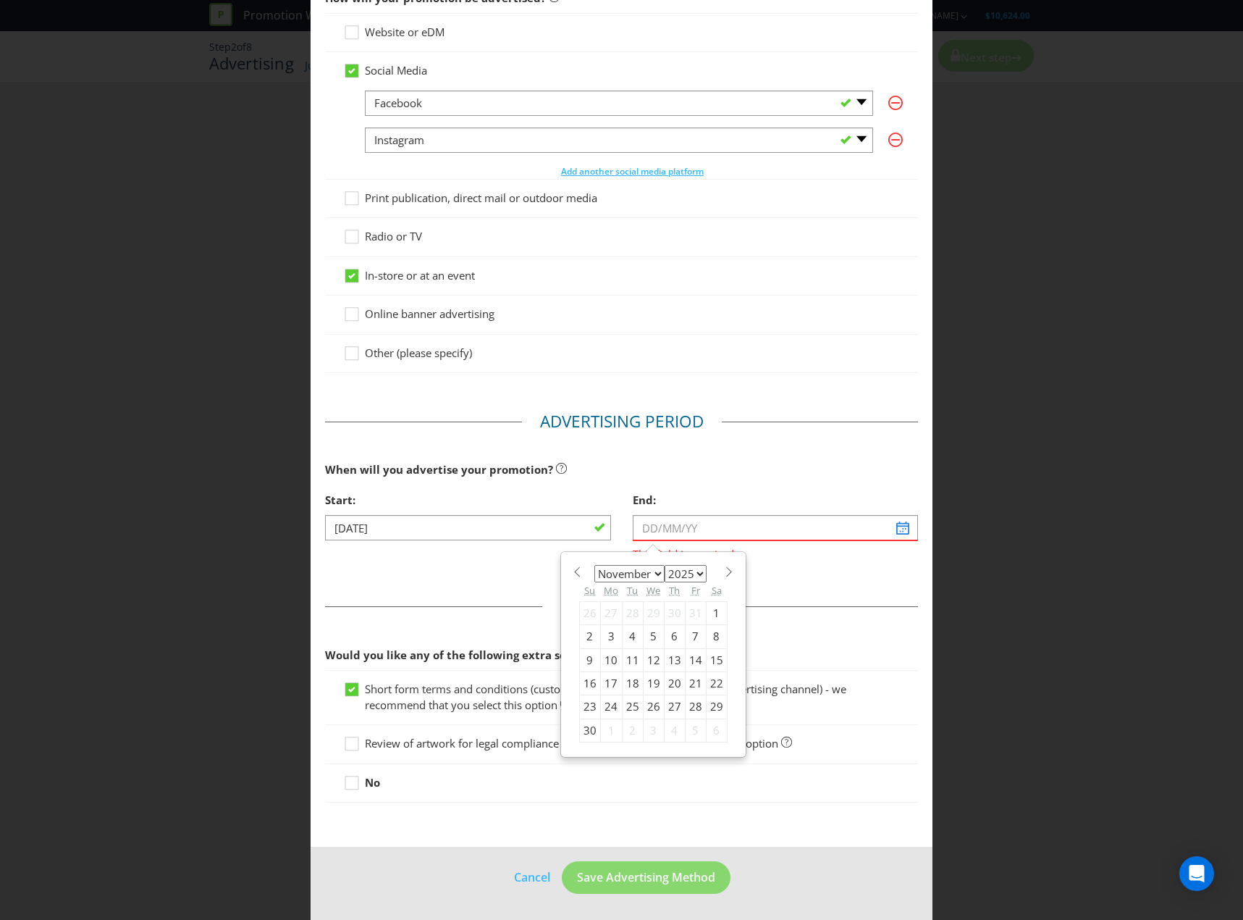
click at [623, 578] on select "January February March April May June July August September October November De…" at bounding box center [629, 573] width 70 height 17
select select "11"
click at [594, 565] on select "January February March April May June July August September October November De…" at bounding box center [629, 573] width 70 height 17
click at [647, 705] on div "31" at bounding box center [653, 706] width 21 height 23
type input "[DATE]"
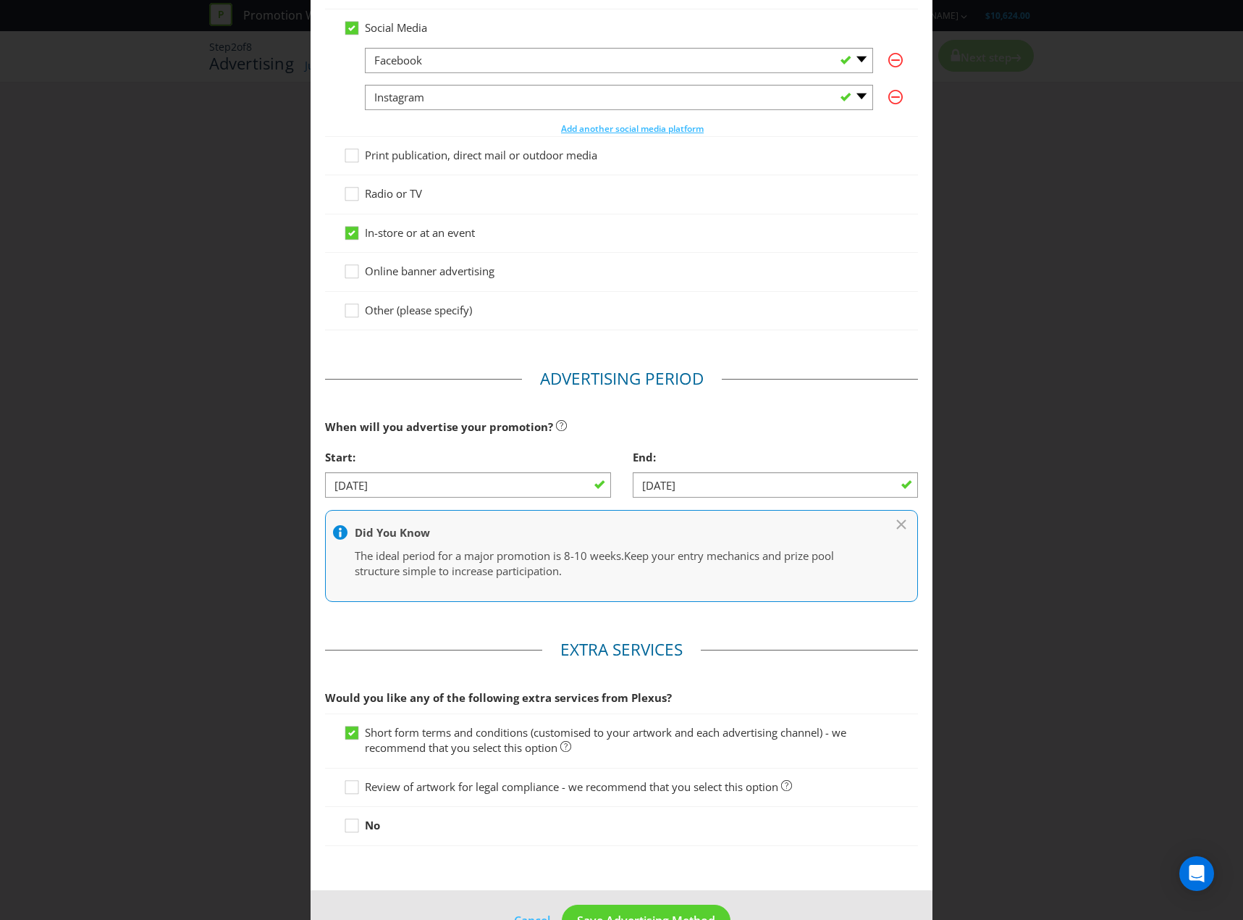
scroll to position [224, 0]
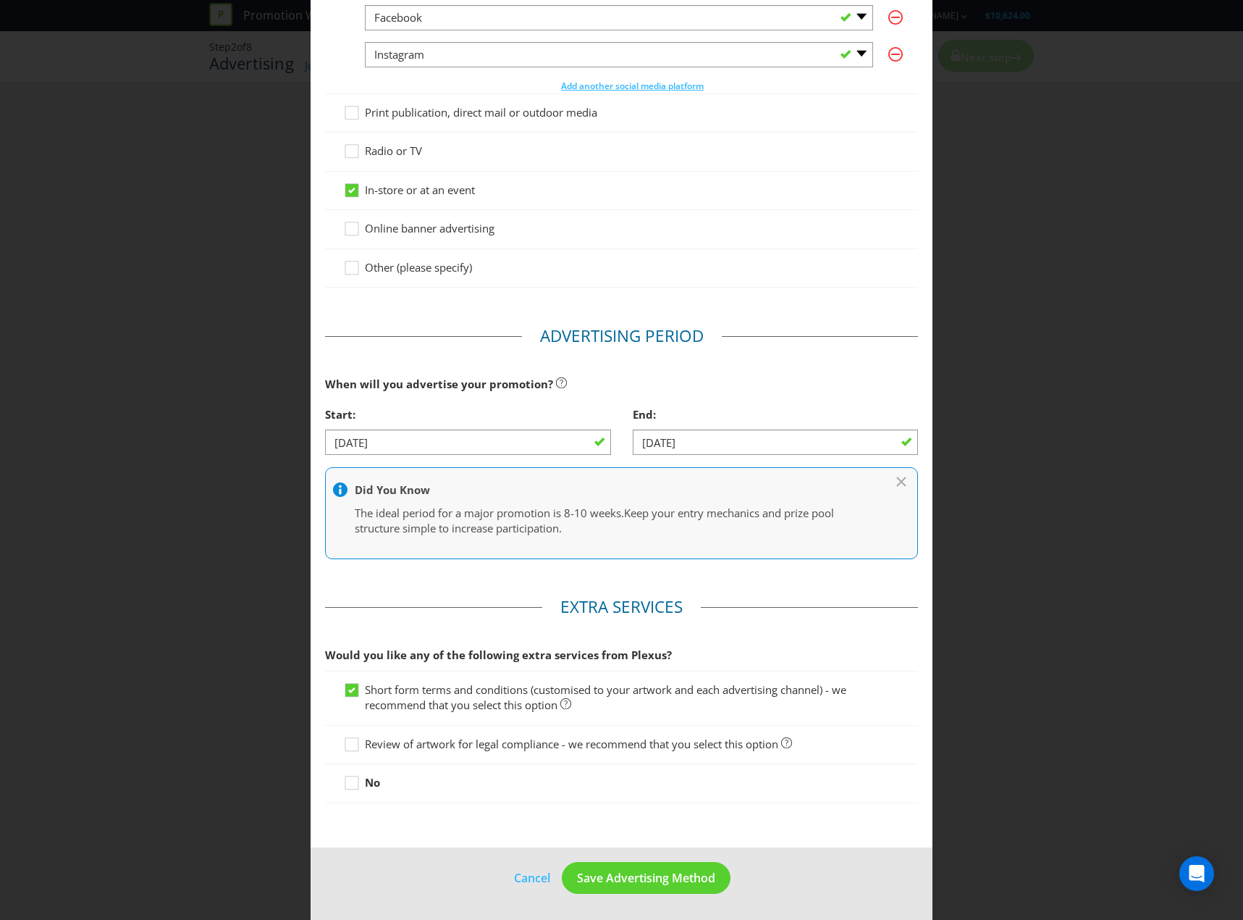
click at [513, 744] on span "Review of artwork for legal compliance - we recommend that you select this opti…" at bounding box center [571, 743] width 413 height 14
click at [0, 0] on input "Review of artwork for legal compliance - we recommend that you select this opti…" at bounding box center [0, 0] width 0 height 0
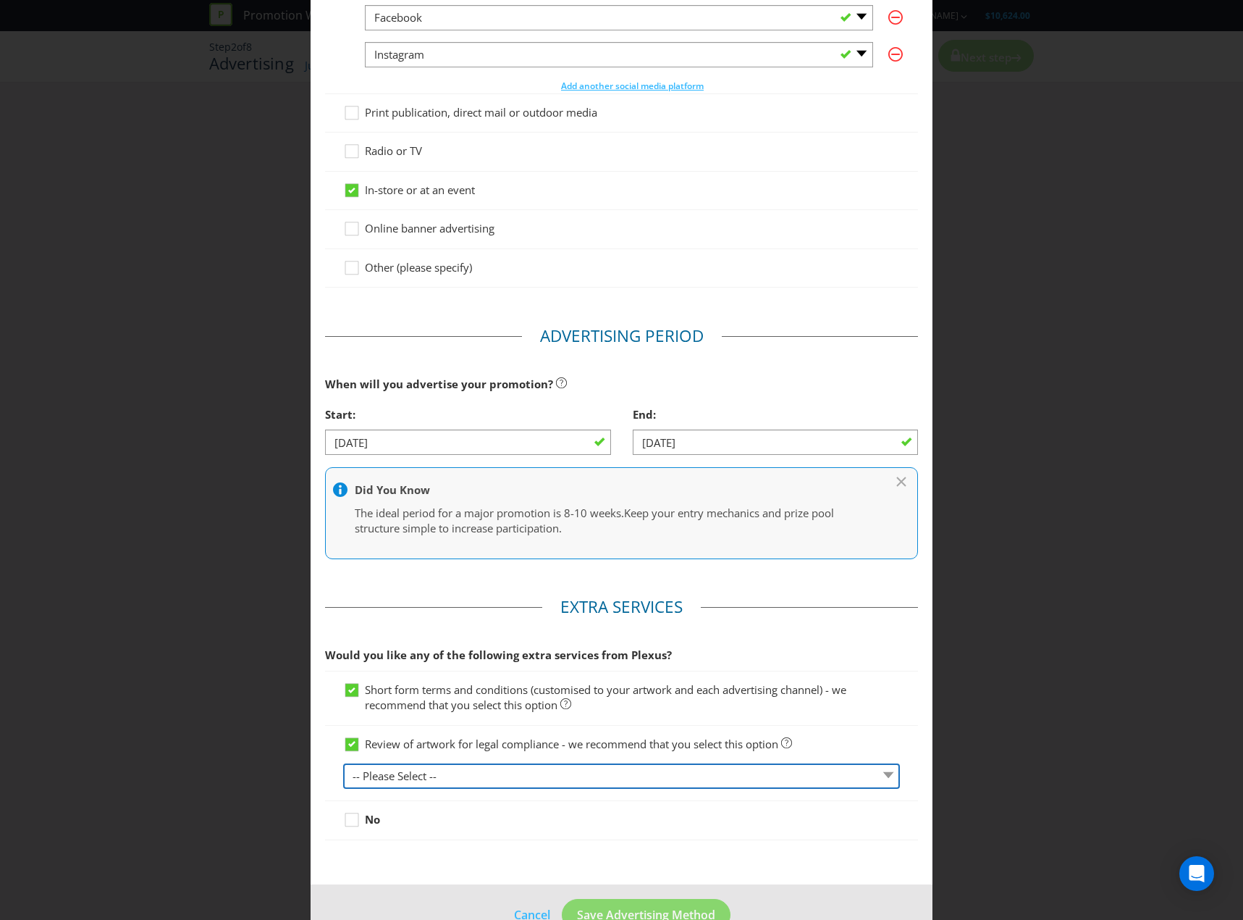
click at [516, 773] on select "-- Please Select -- 1 piece 2-4 pieces (provided at same time) 5-7 pieces (prov…" at bounding box center [621, 775] width 557 height 25
select select "MARKETING_REVIEW_1"
click at [343, 763] on select "-- Please Select -- 1 piece 2-4 pieces (provided at same time) 5-7 pieces (prov…" at bounding box center [621, 775] width 557 height 25
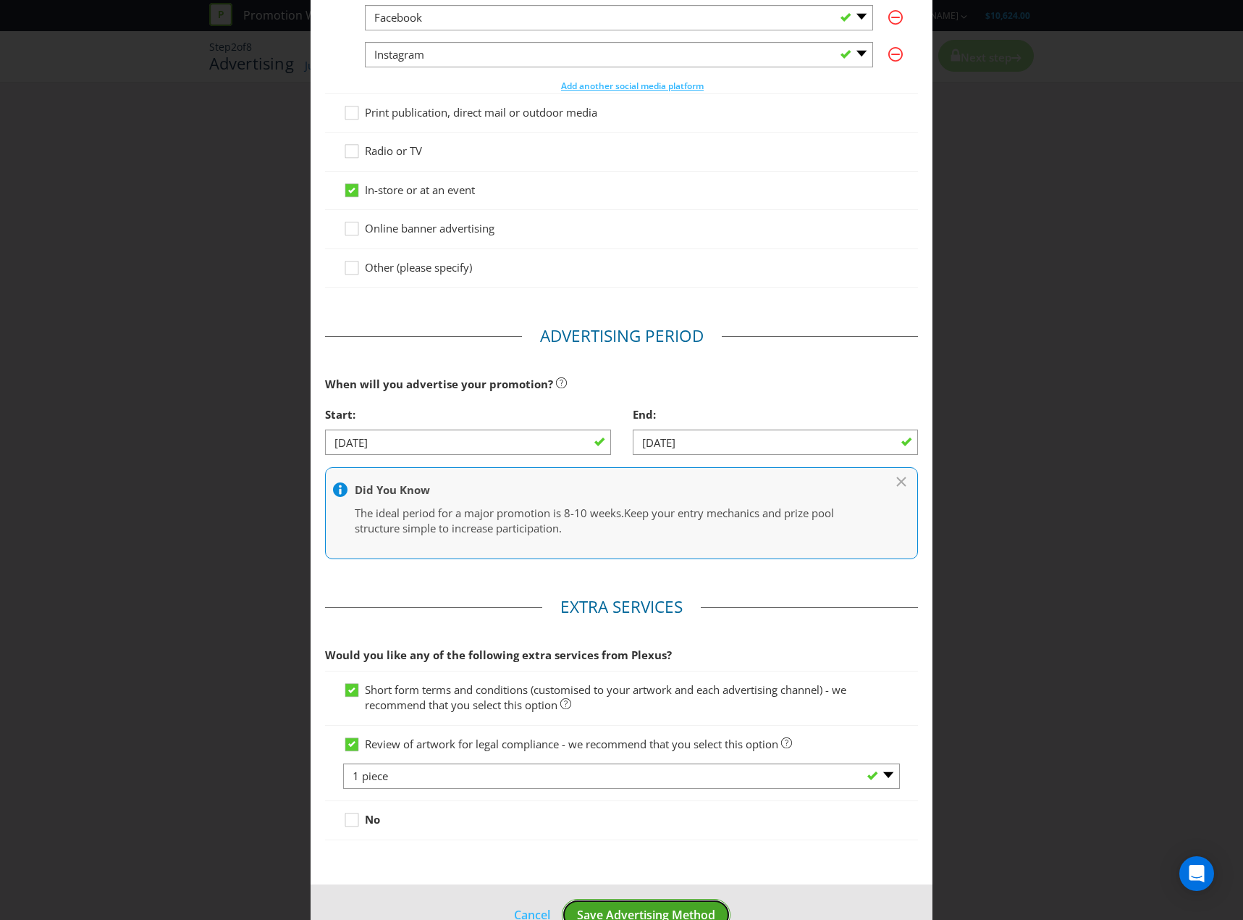
click at [635, 909] on span "Save Advertising Method" at bounding box center [646, 915] width 138 height 16
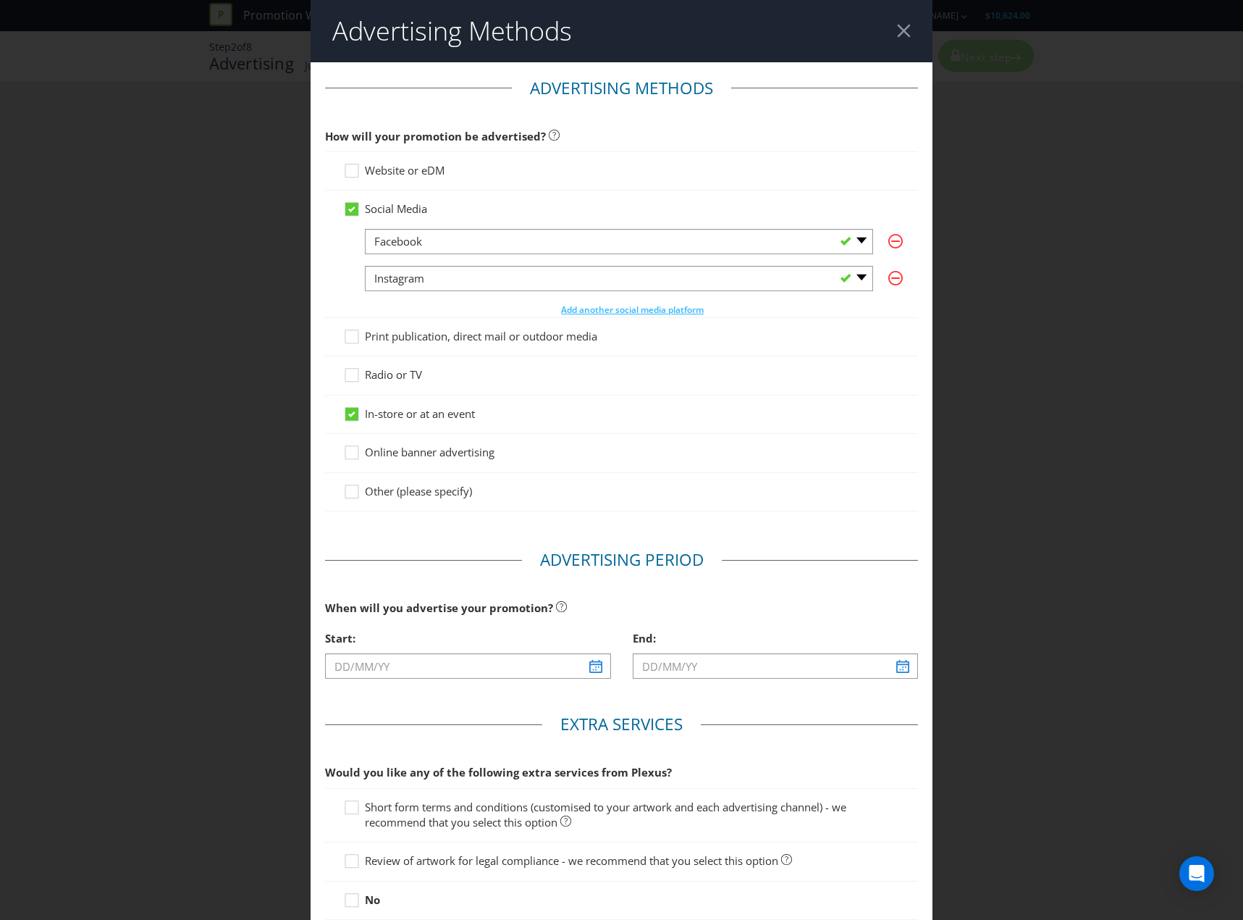
scroll to position [117, 0]
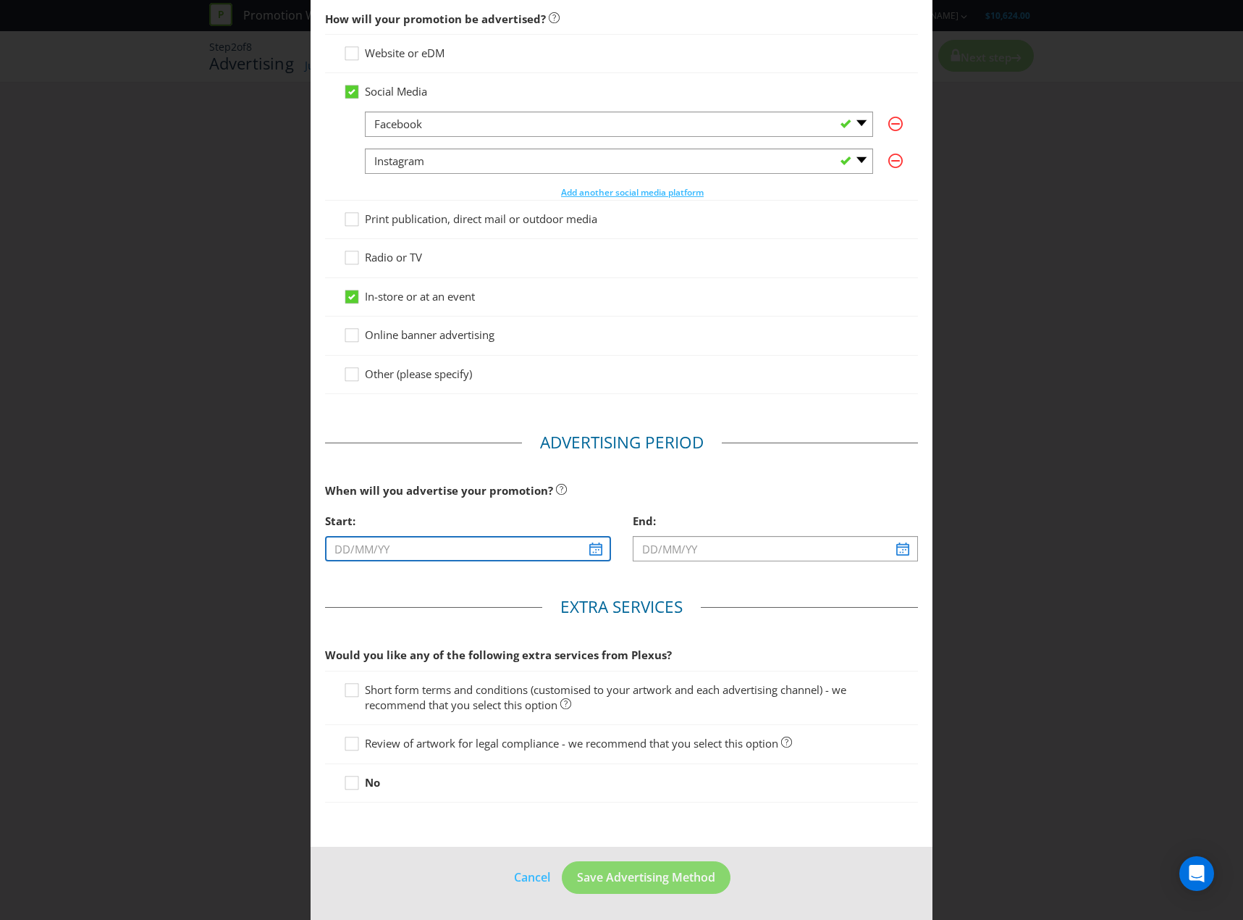
click at [442, 539] on input "text" at bounding box center [467, 548] width 285 height 25
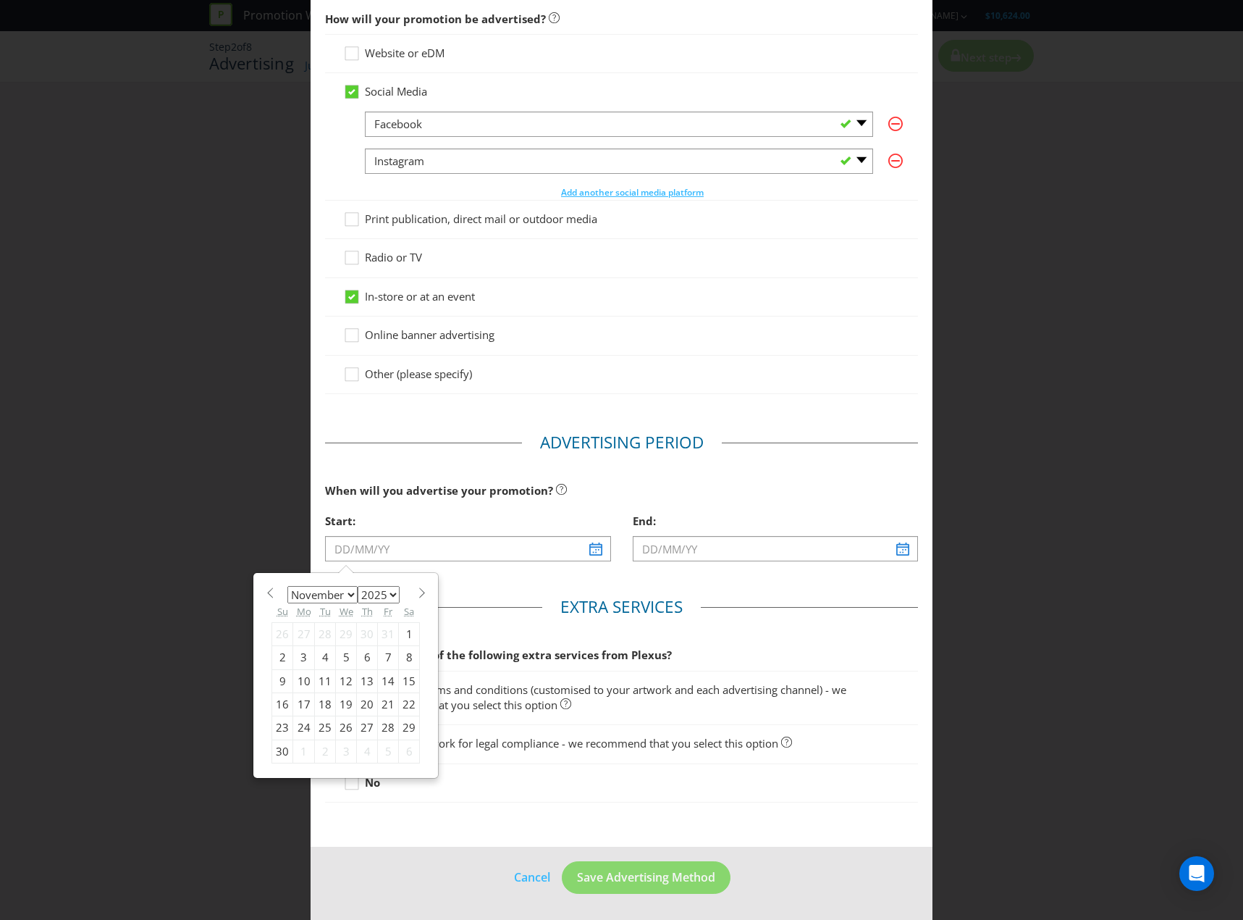
click at [306, 703] on div "17" at bounding box center [304, 704] width 22 height 23
type input "[DATE]"
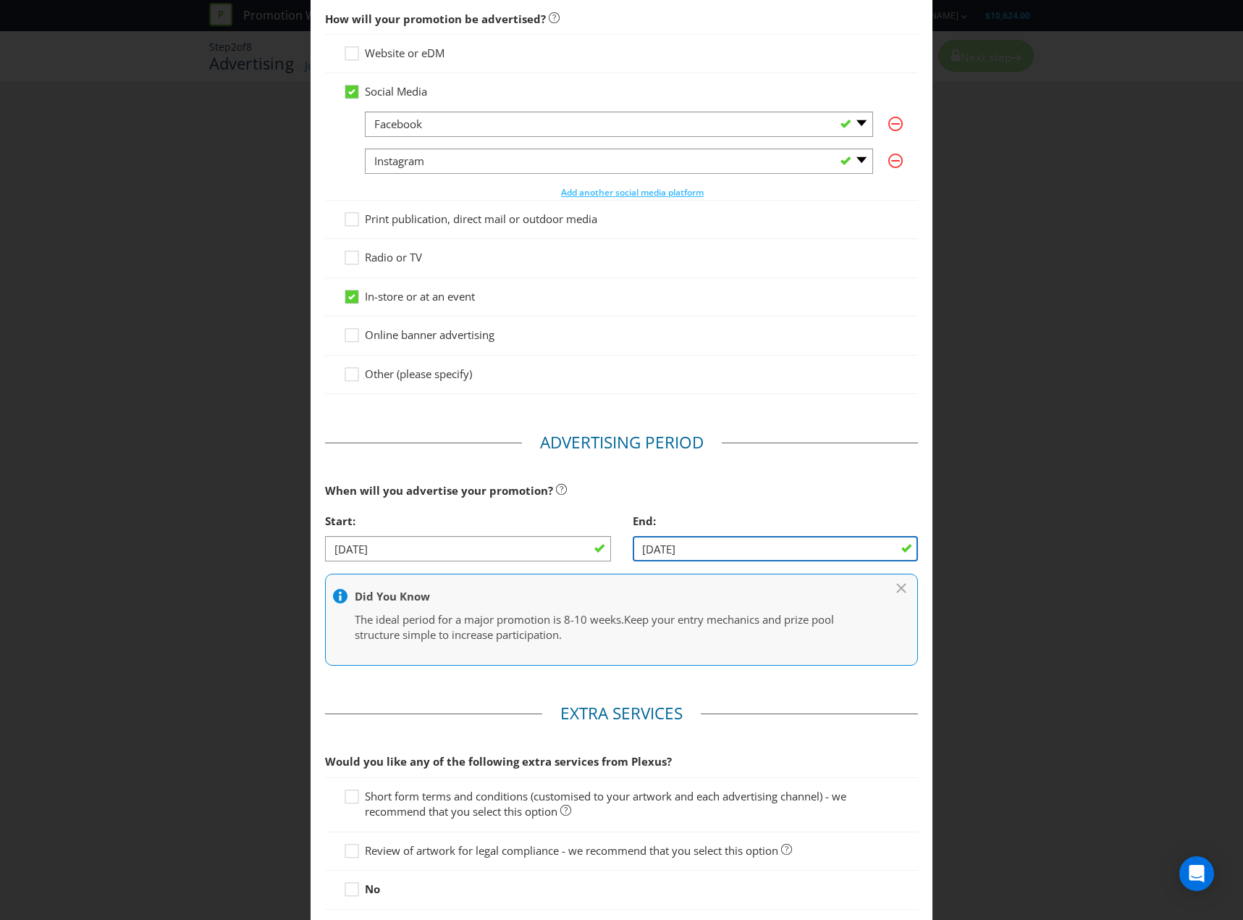
click at [809, 553] on input "[DATE]" at bounding box center [775, 548] width 285 height 25
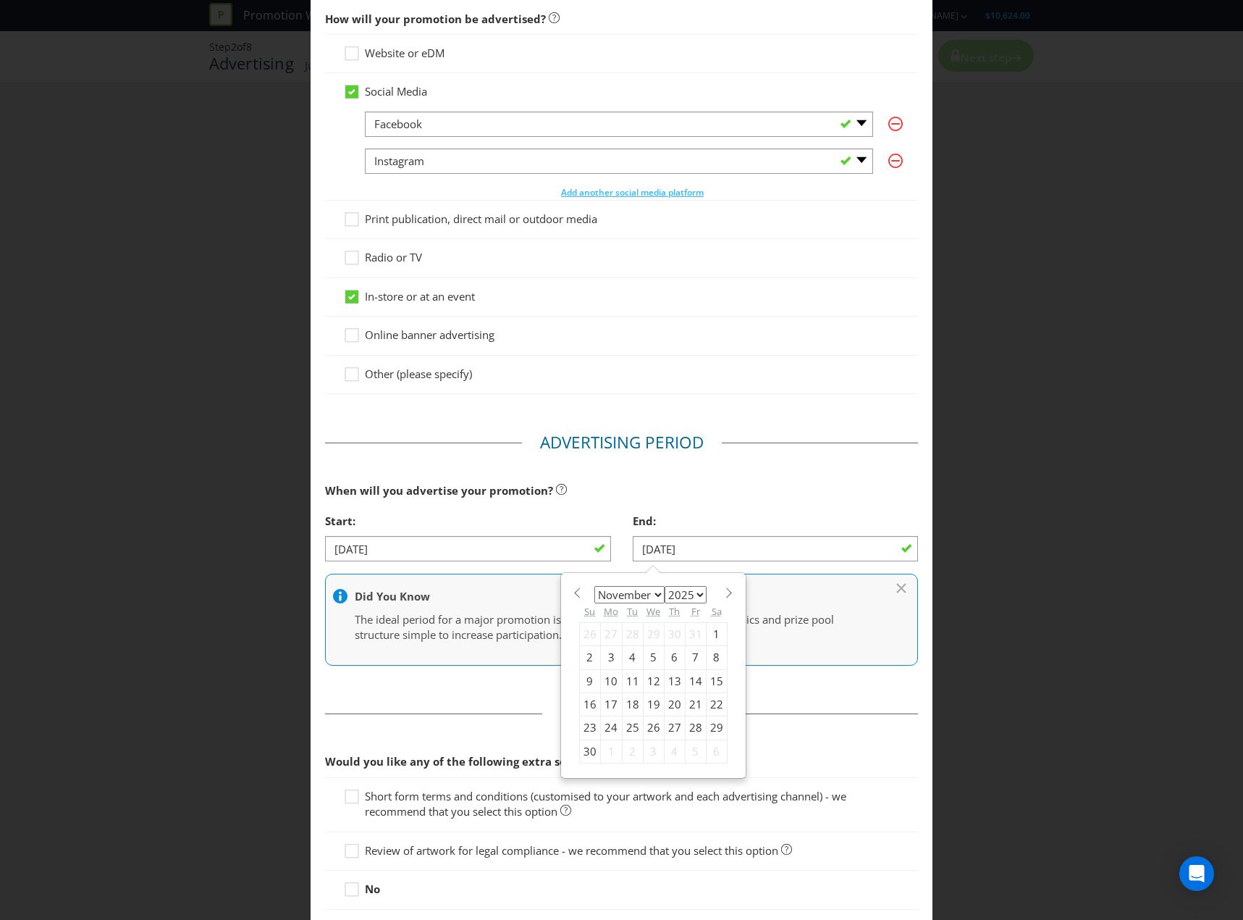
click at [644, 596] on select "January February March April May June July August September October November De…" at bounding box center [629, 594] width 70 height 17
select select "11"
click at [594, 586] on select "January February March April May June July August September October November De…" at bounding box center [629, 594] width 70 height 17
click at [647, 722] on div "31" at bounding box center [653, 727] width 21 height 23
type input "[DATE]"
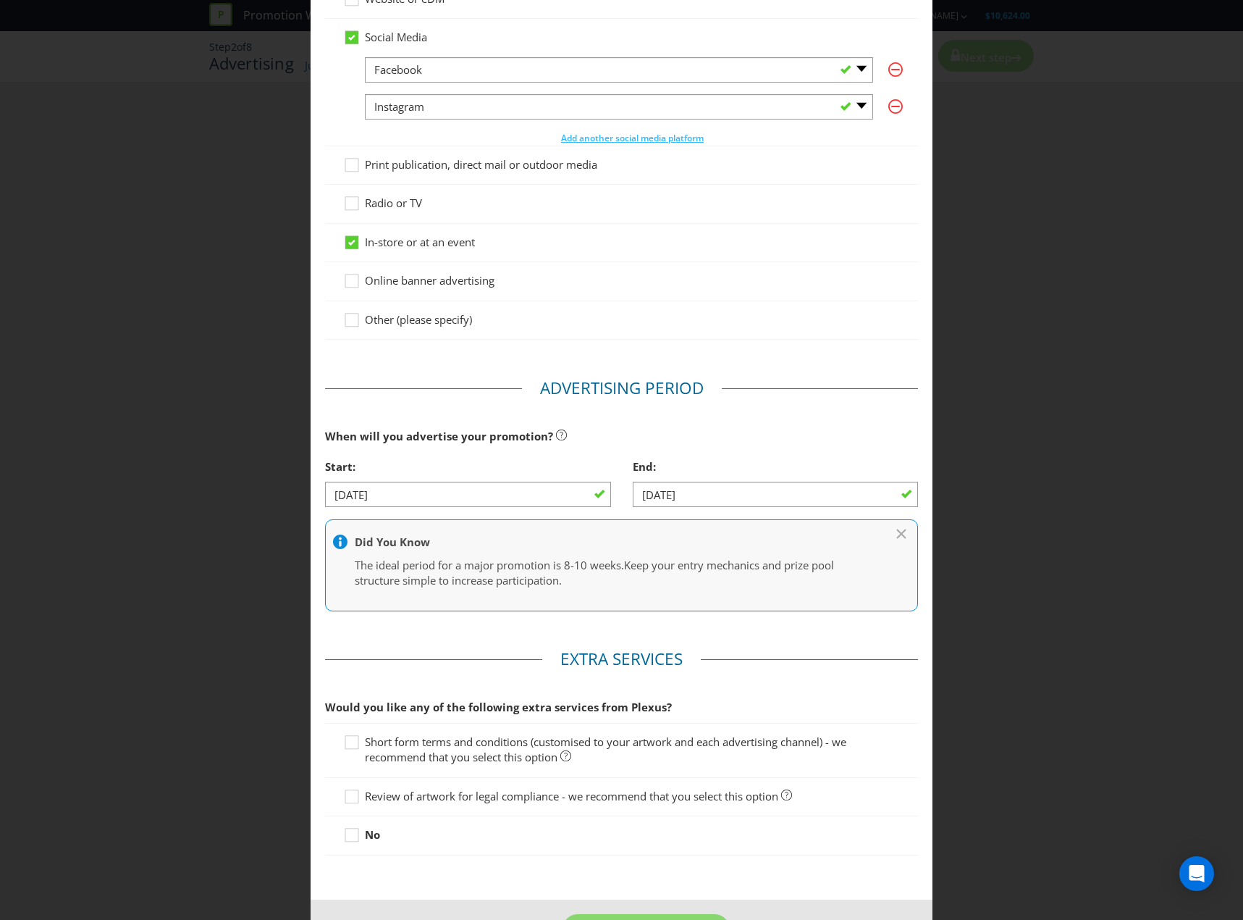
scroll to position [224, 0]
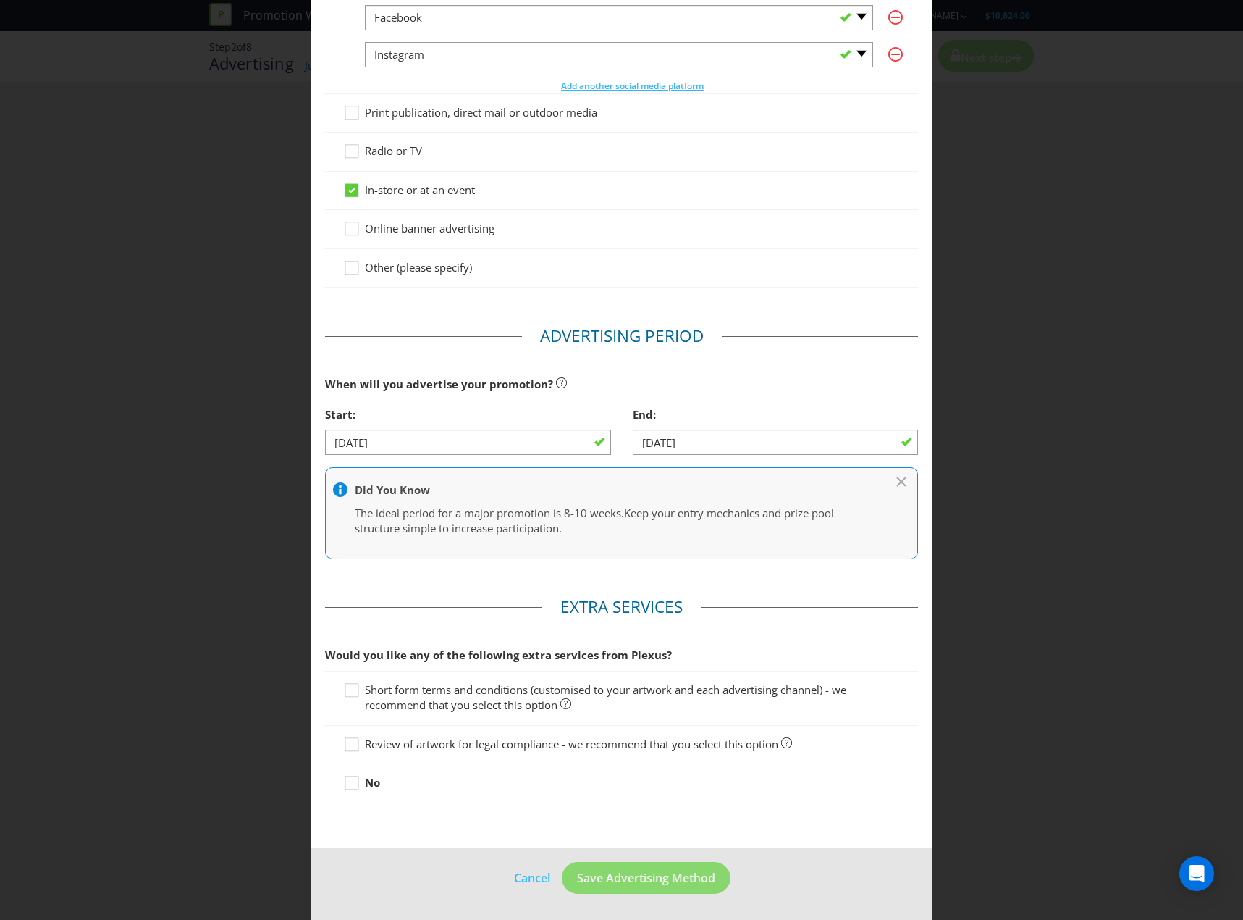
click at [437, 704] on span "Short form terms and conditions (customised to your artwork and each advertisin…" at bounding box center [606, 697] width 482 height 30
click at [0, 0] on input "Short form terms and conditions (customised to your artwork and each advertisin…" at bounding box center [0, 0] width 0 height 0
click at [437, 688] on span "Short form terms and conditions (customised to your artwork and each advertisin…" at bounding box center [606, 697] width 482 height 30
click at [0, 0] on input "Short form terms and conditions (customised to your artwork and each advertisin…" at bounding box center [0, 0] width 0 height 0
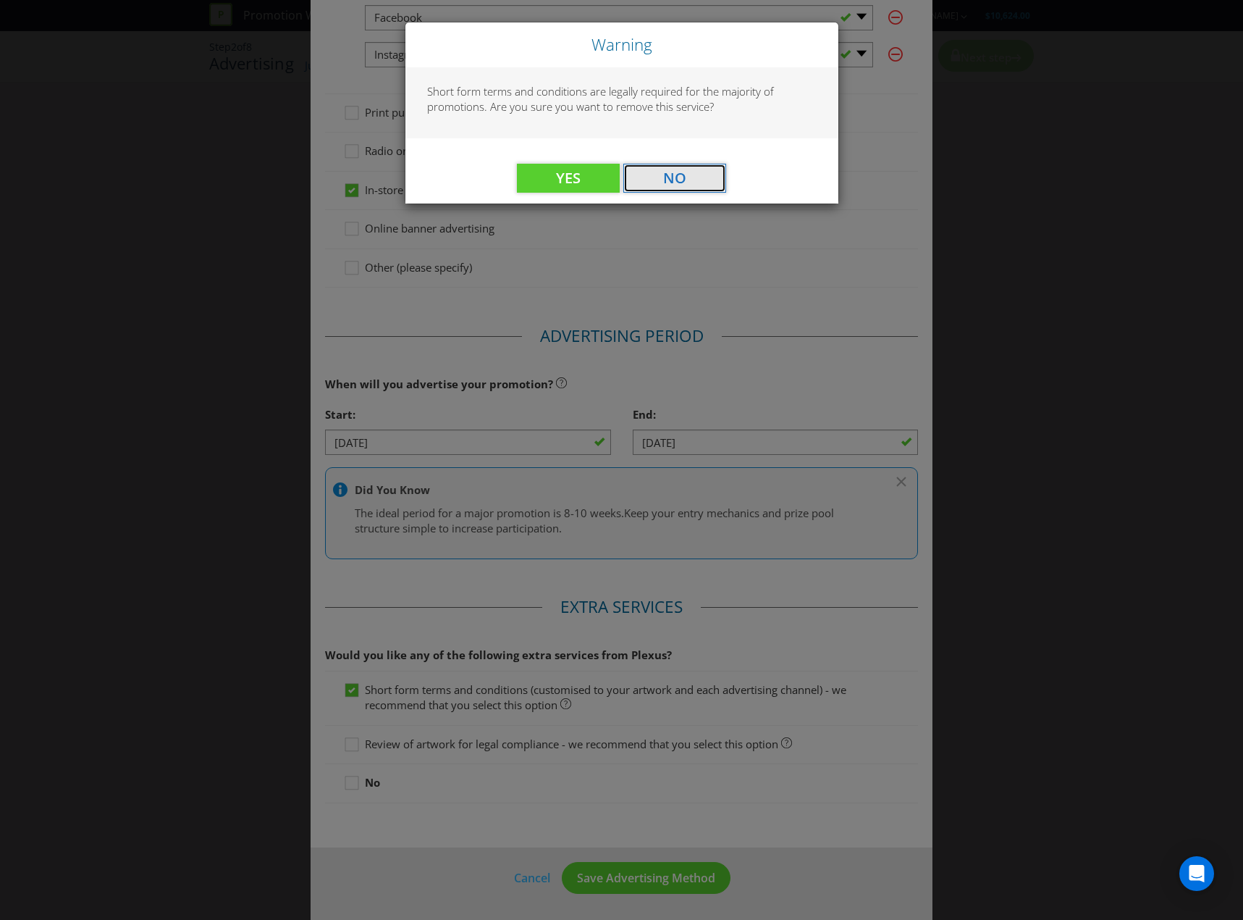
click at [657, 175] on button "No" at bounding box center [674, 178] width 103 height 29
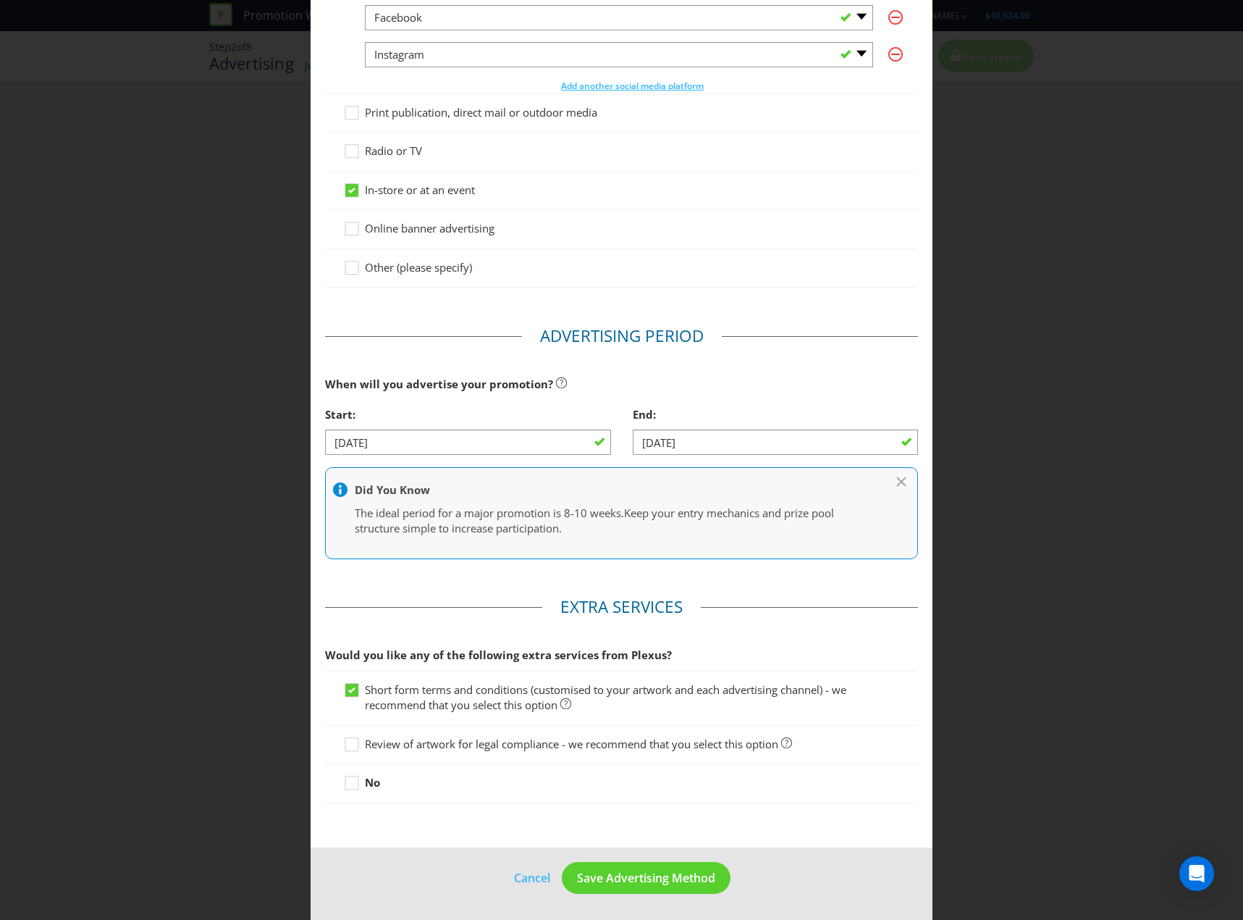
click at [465, 748] on span "Review of artwork for legal compliance - we recommend that you select this opti…" at bounding box center [571, 743] width 413 height 14
click at [0, 0] on input "Review of artwork for legal compliance - we recommend that you select this opti…" at bounding box center [0, 0] width 0 height 0
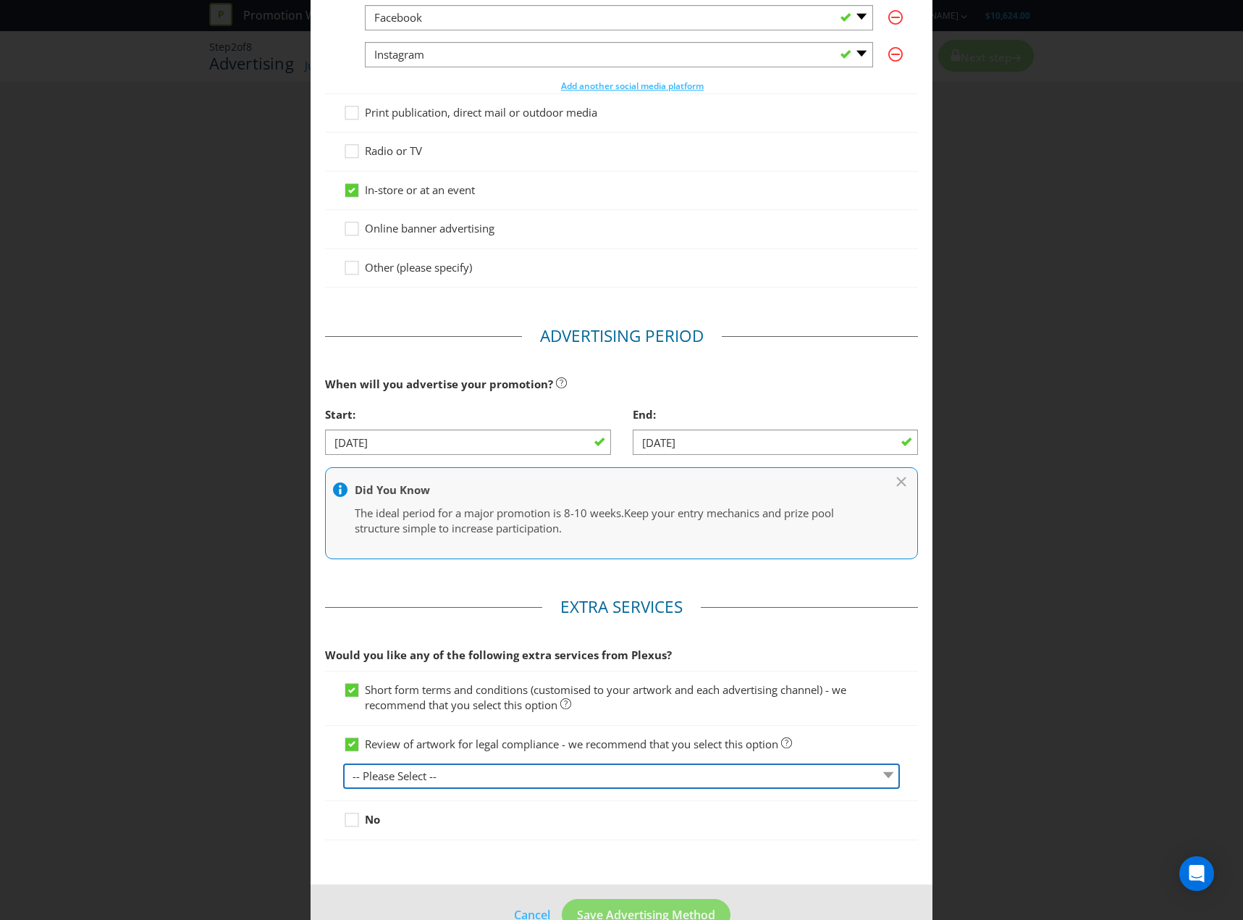
click at [469, 773] on select "-- Please Select -- 1 piece 2-4 pieces (provided at same time) 5-7 pieces (prov…" at bounding box center [621, 775] width 557 height 25
select select "MARKETING_REVIEW_1"
click at [343, 763] on select "-- Please Select -- 1 piece 2-4 pieces (provided at same time) 5-7 pieces (prov…" at bounding box center [621, 775] width 557 height 25
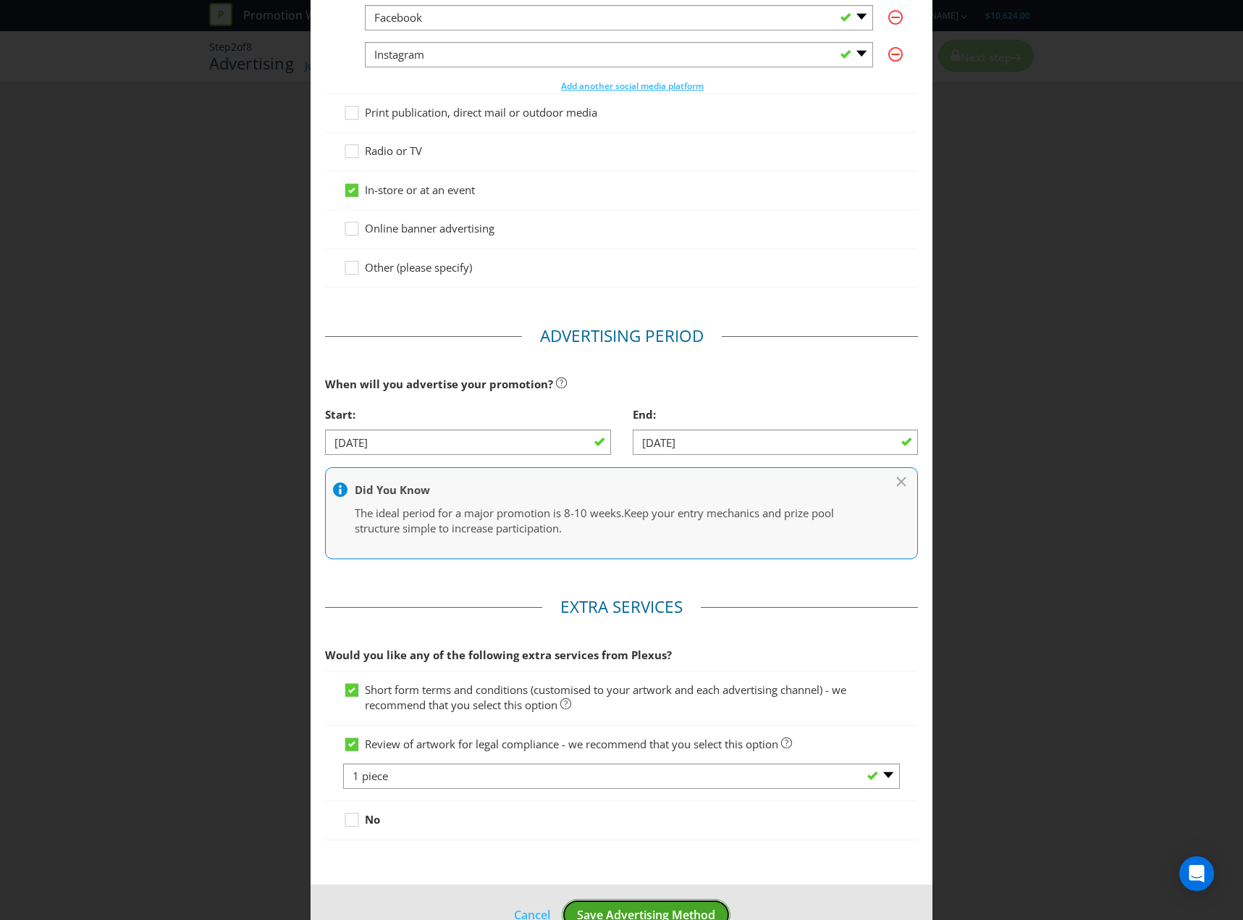
click at [663, 912] on span "Save Advertising Method" at bounding box center [646, 915] width 138 height 16
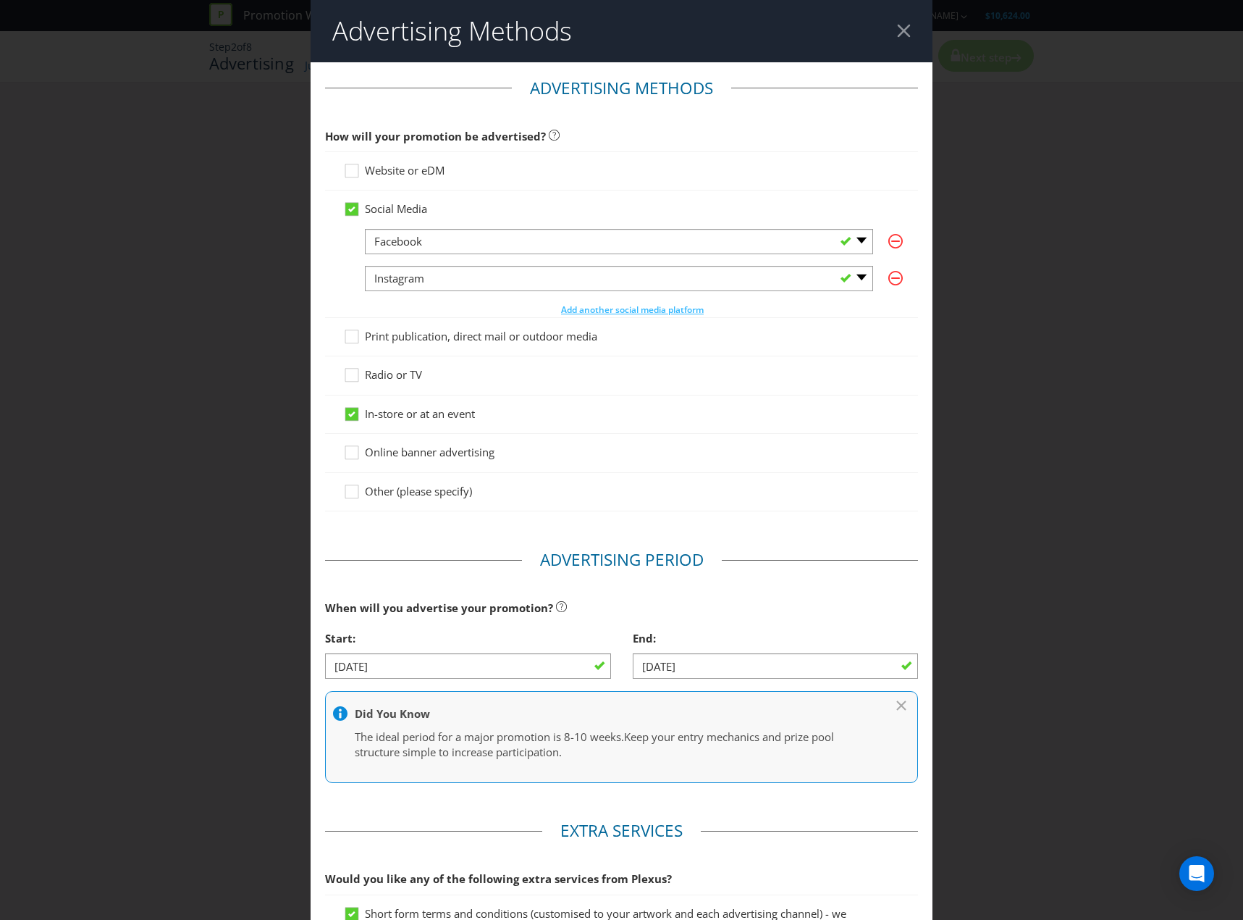
click at [978, 311] on div "Advertising Methods Advertising Methods How will your promotion be advertised? …" at bounding box center [621, 460] width 1243 height 920
click at [897, 29] on div at bounding box center [904, 31] width 14 height 14
click at [903, 30] on header "Advertising Methods" at bounding box center [622, 31] width 622 height 62
click at [897, 32] on div at bounding box center [904, 31] width 14 height 14
